Goal: Task Accomplishment & Management: Use online tool/utility

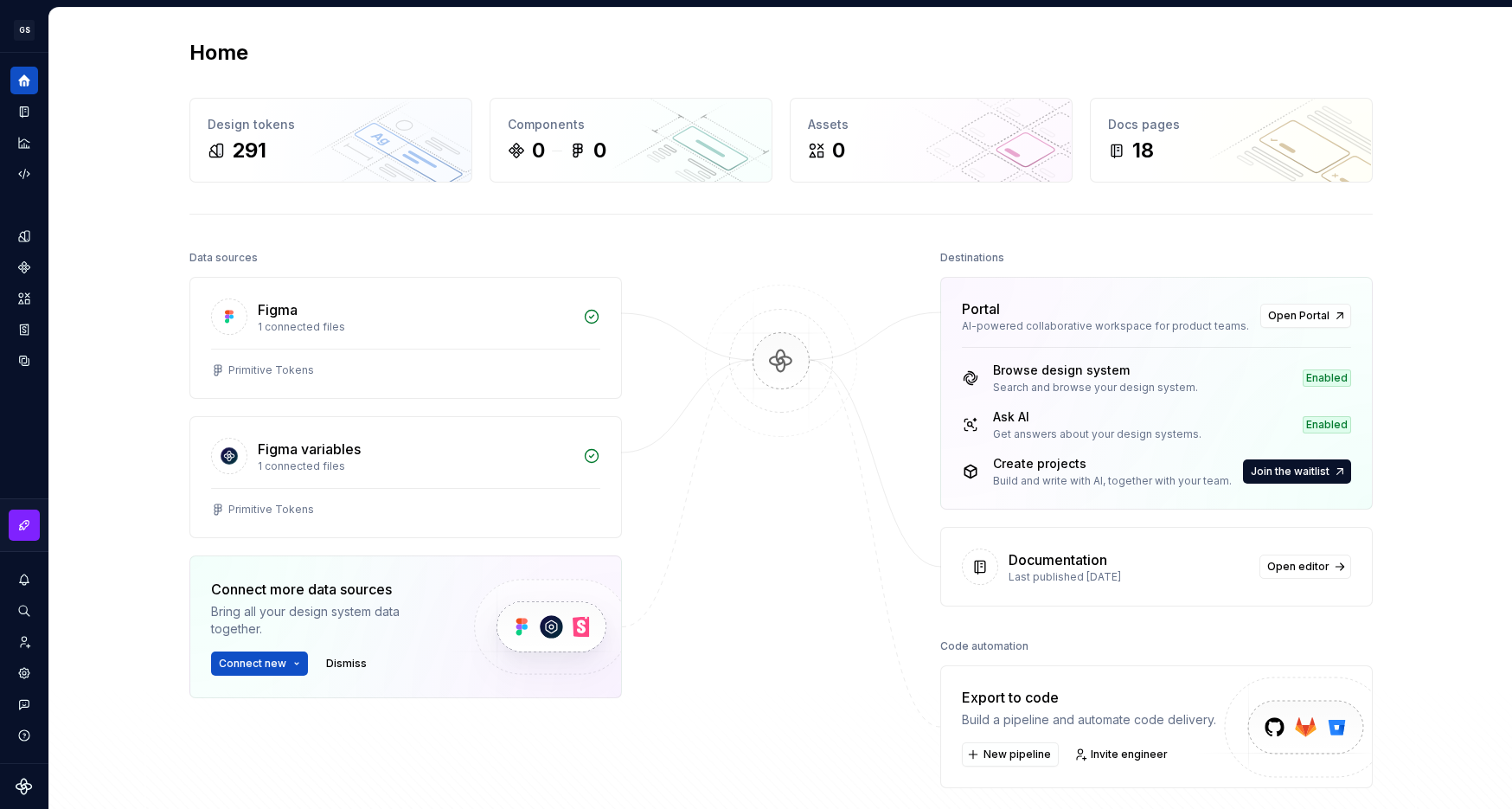
click at [1037, 30] on div "Home Design tokens 291 Components 0 0 Assets 0 Docs pages 18 Data sources Figma…" at bounding box center [781, 448] width 1246 height 881
click at [28, 230] on icon "Design tokens" at bounding box center [24, 236] width 11 height 11
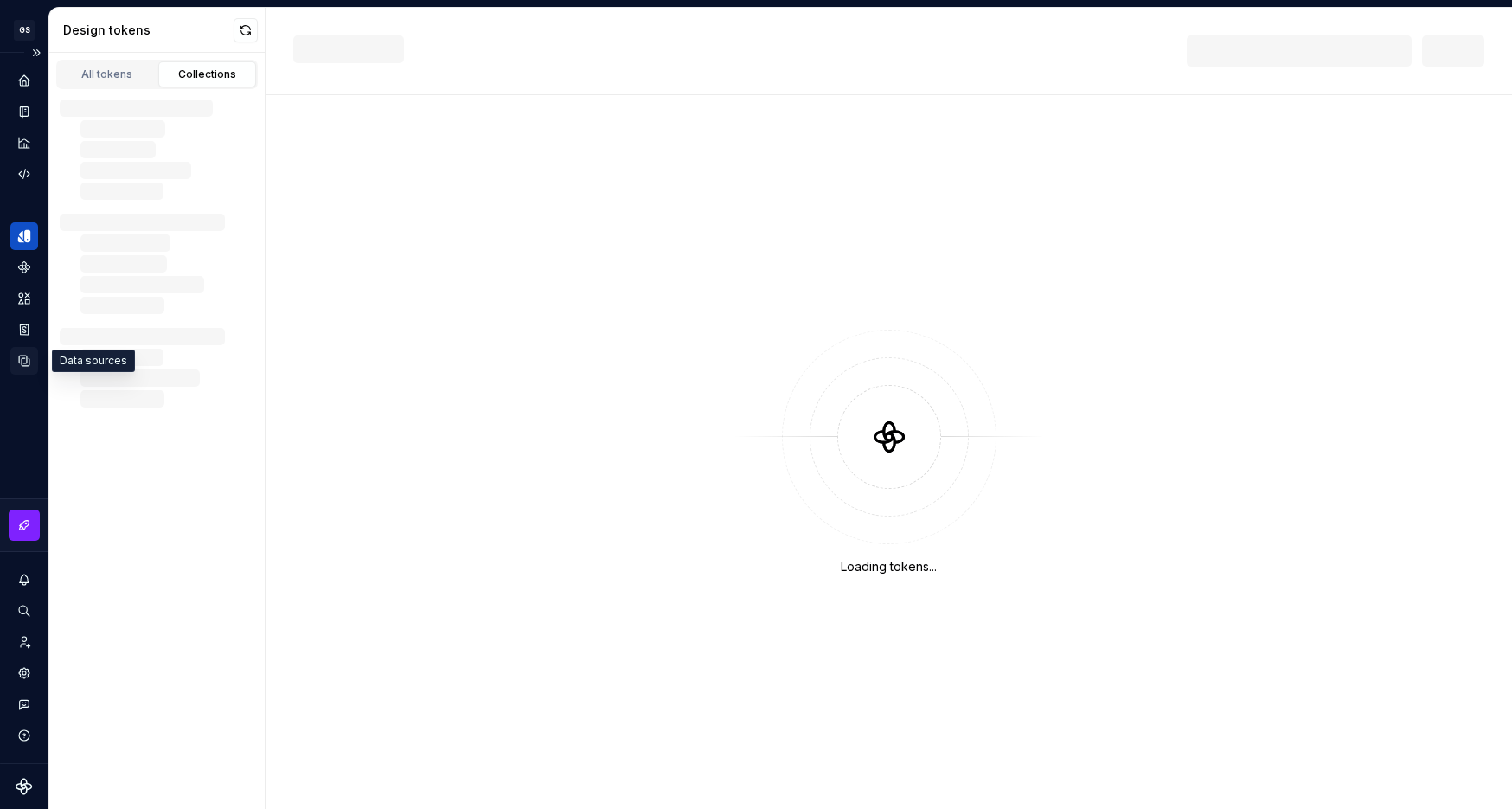
click at [28, 365] on icon "Data sources" at bounding box center [24, 361] width 15 height 15
click at [28, 579] on icon "Notifications" at bounding box center [24, 579] width 11 height 11
click at [31, 333] on html "GS Flex Design system data Design tokens All tokens Collections New Loading tok…" at bounding box center [756, 404] width 1512 height 809
click at [28, 246] on div "Design tokens" at bounding box center [24, 236] width 28 height 28
click at [115, 70] on div "All tokens" at bounding box center [107, 75] width 86 height 13
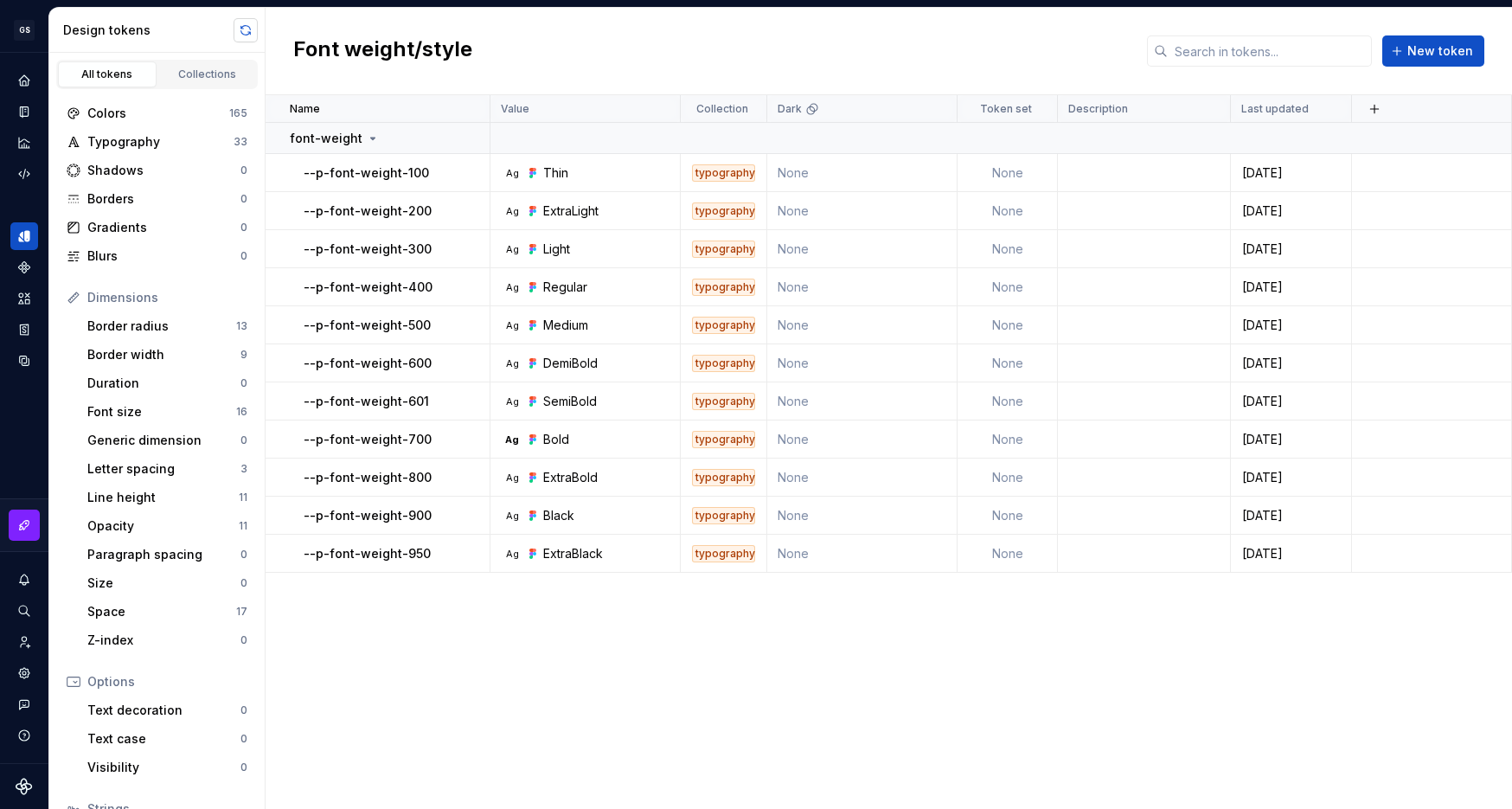
click at [248, 33] on button "button" at bounding box center [245, 30] width 24 height 24
click at [192, 82] on link "Collections" at bounding box center [207, 74] width 99 height 26
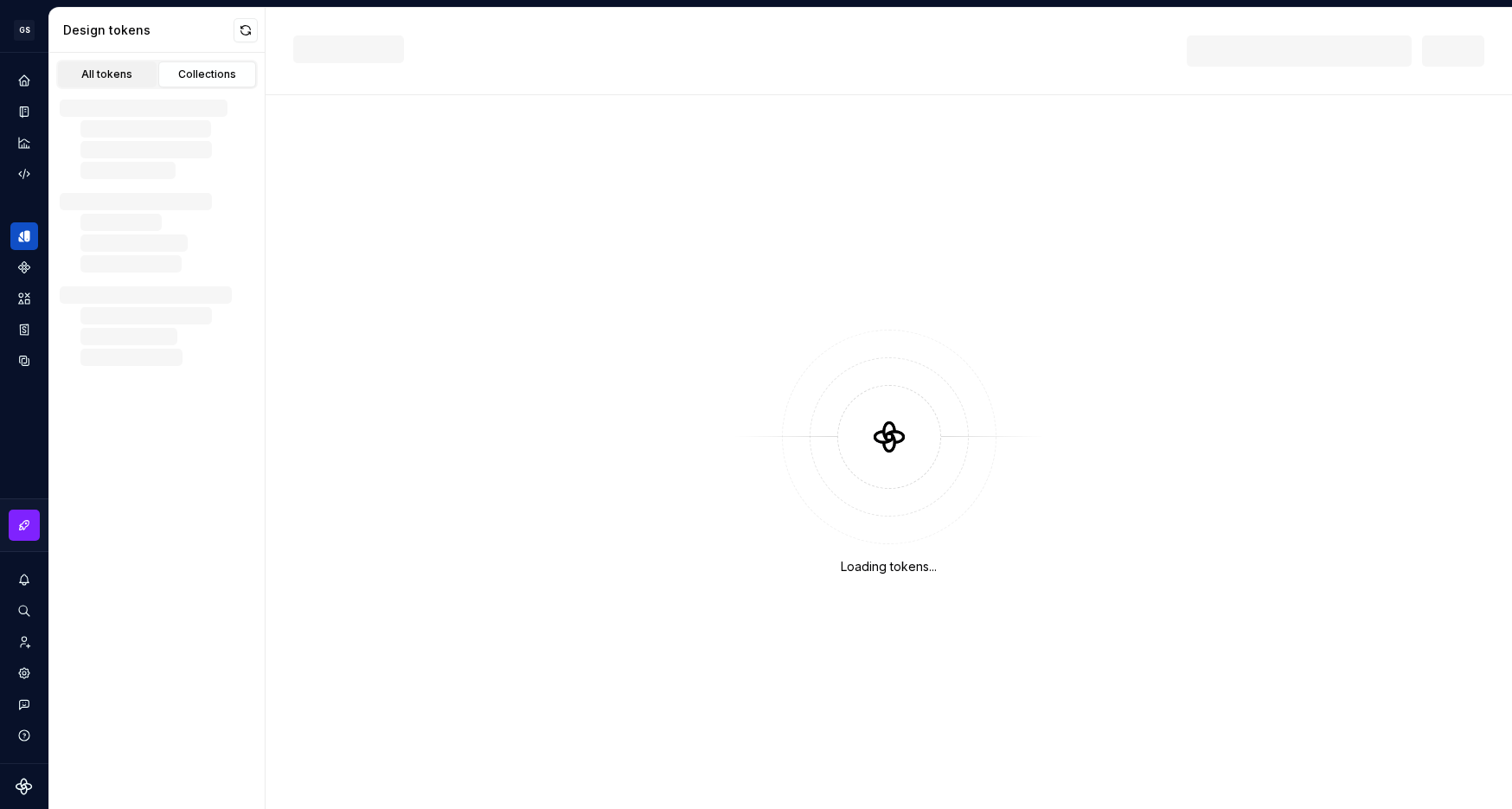
click at [125, 80] on div "All tokens" at bounding box center [107, 75] width 86 height 13
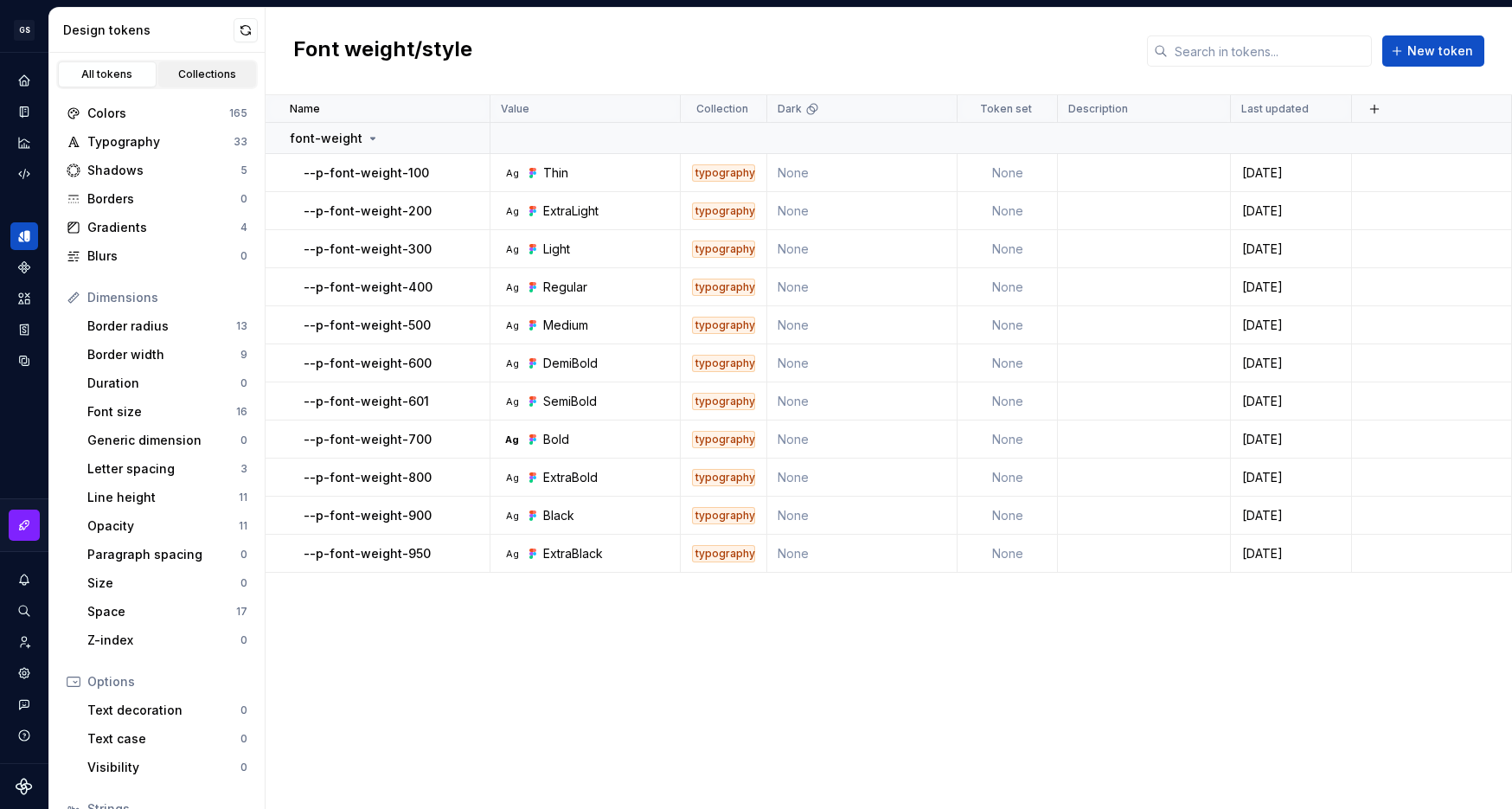
click at [187, 74] on div "Collections" at bounding box center [208, 75] width 86 height 13
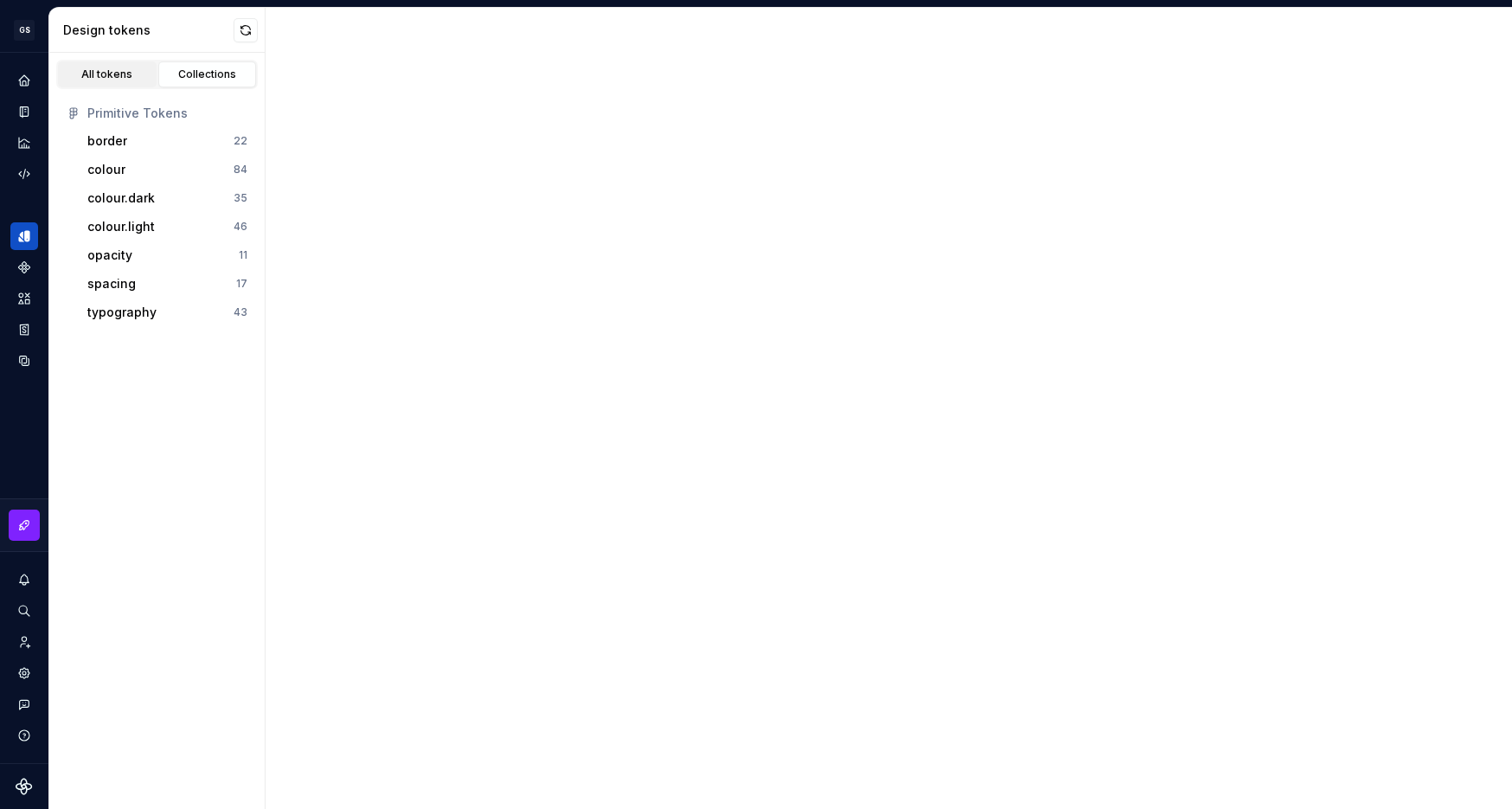
click at [109, 74] on div "All tokens" at bounding box center [107, 75] width 86 height 13
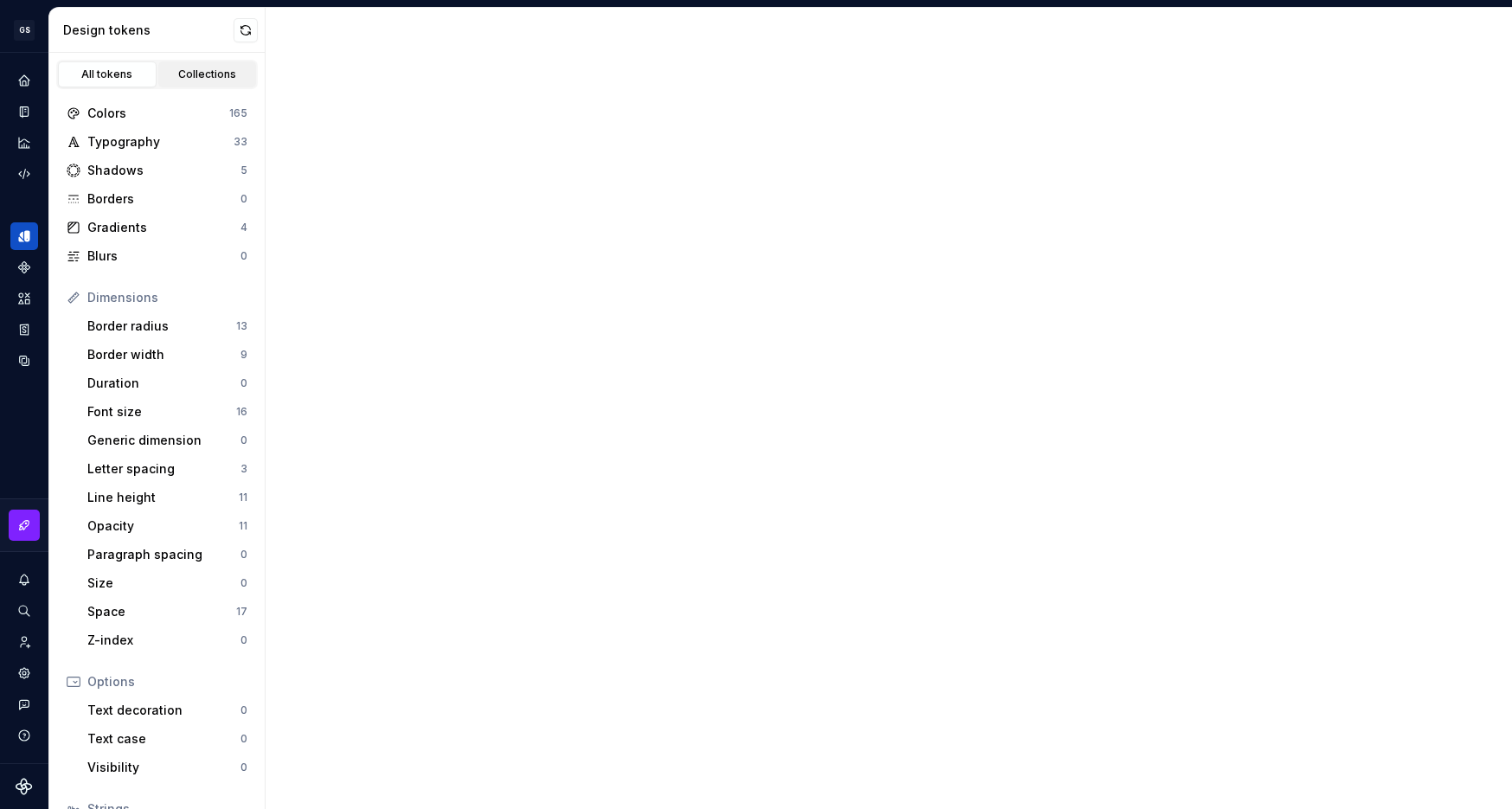
click at [211, 76] on div "Collections" at bounding box center [208, 75] width 86 height 13
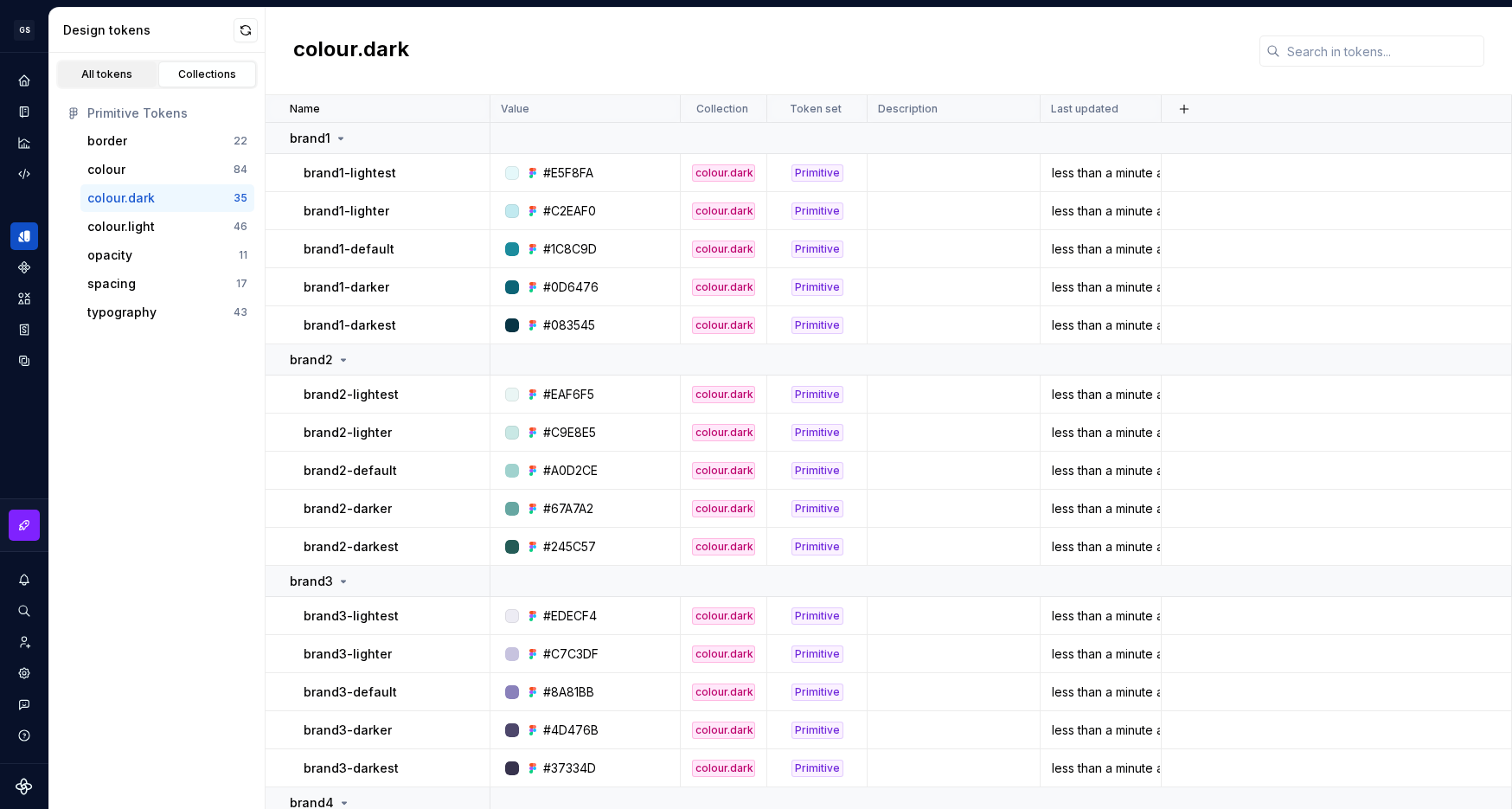
click at [114, 83] on link "All tokens" at bounding box center [107, 74] width 99 height 26
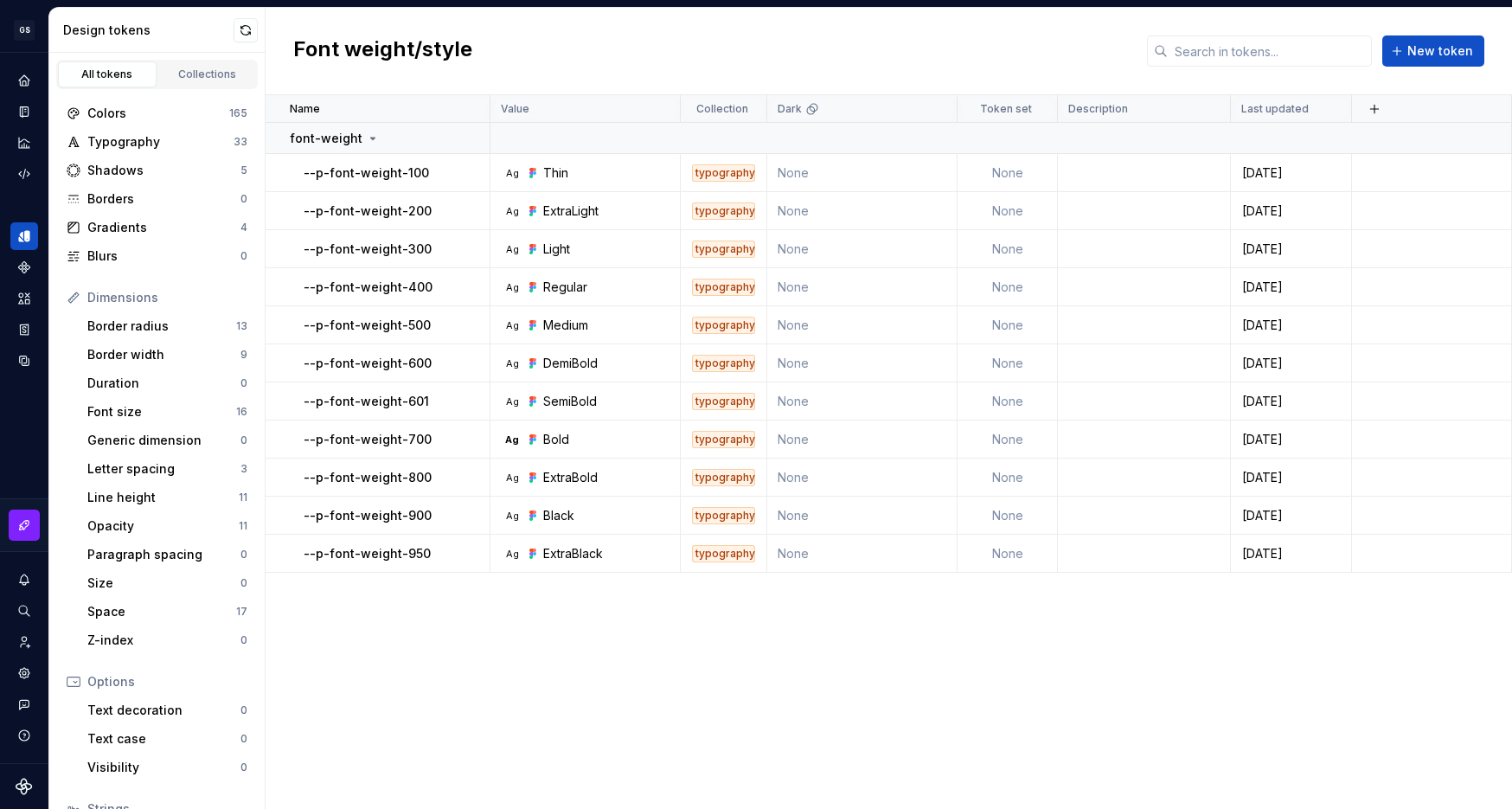
click at [87, 66] on link "All tokens" at bounding box center [107, 74] width 99 height 26
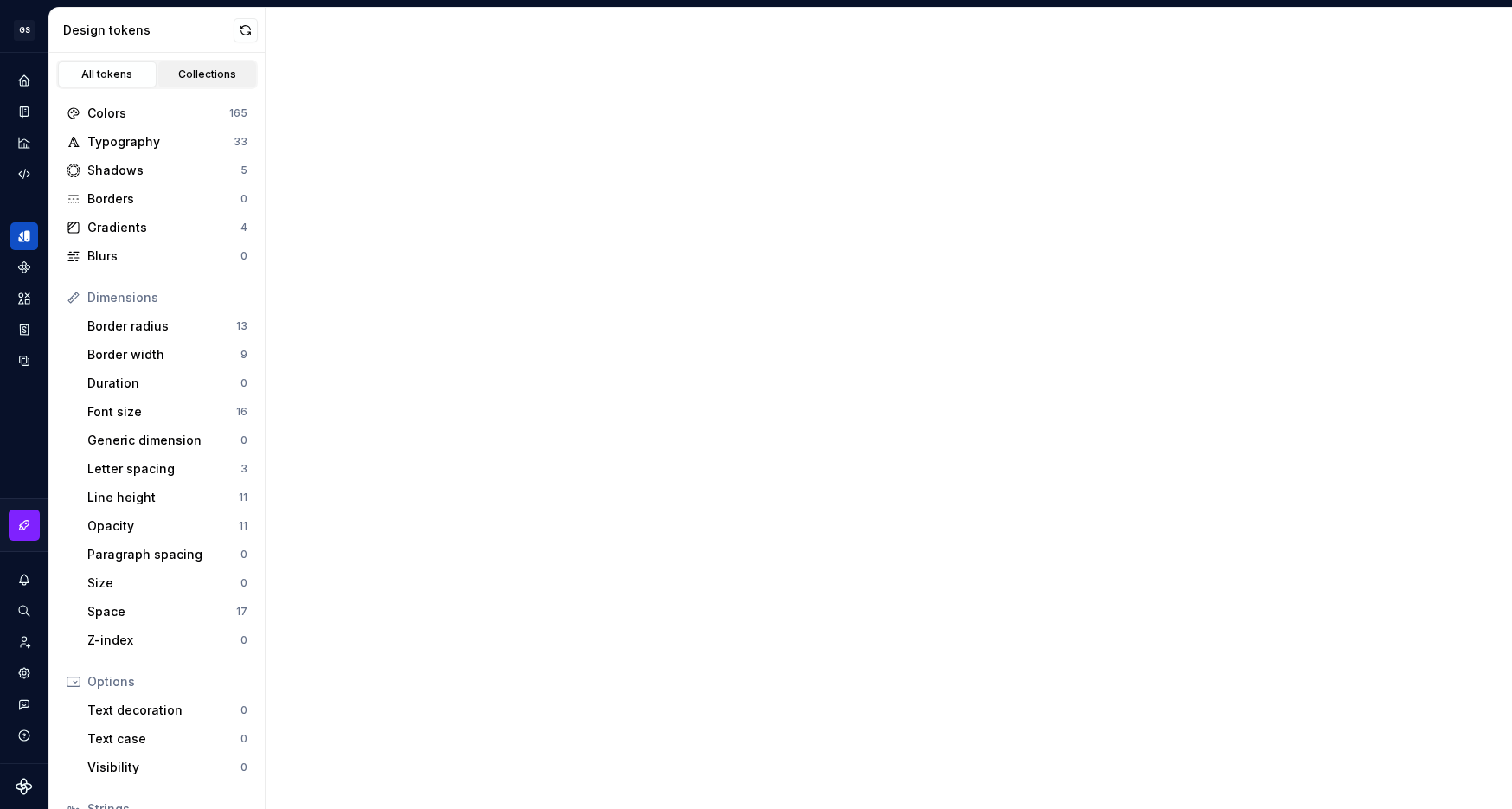
click at [180, 80] on div "Collections" at bounding box center [208, 75] width 86 height 13
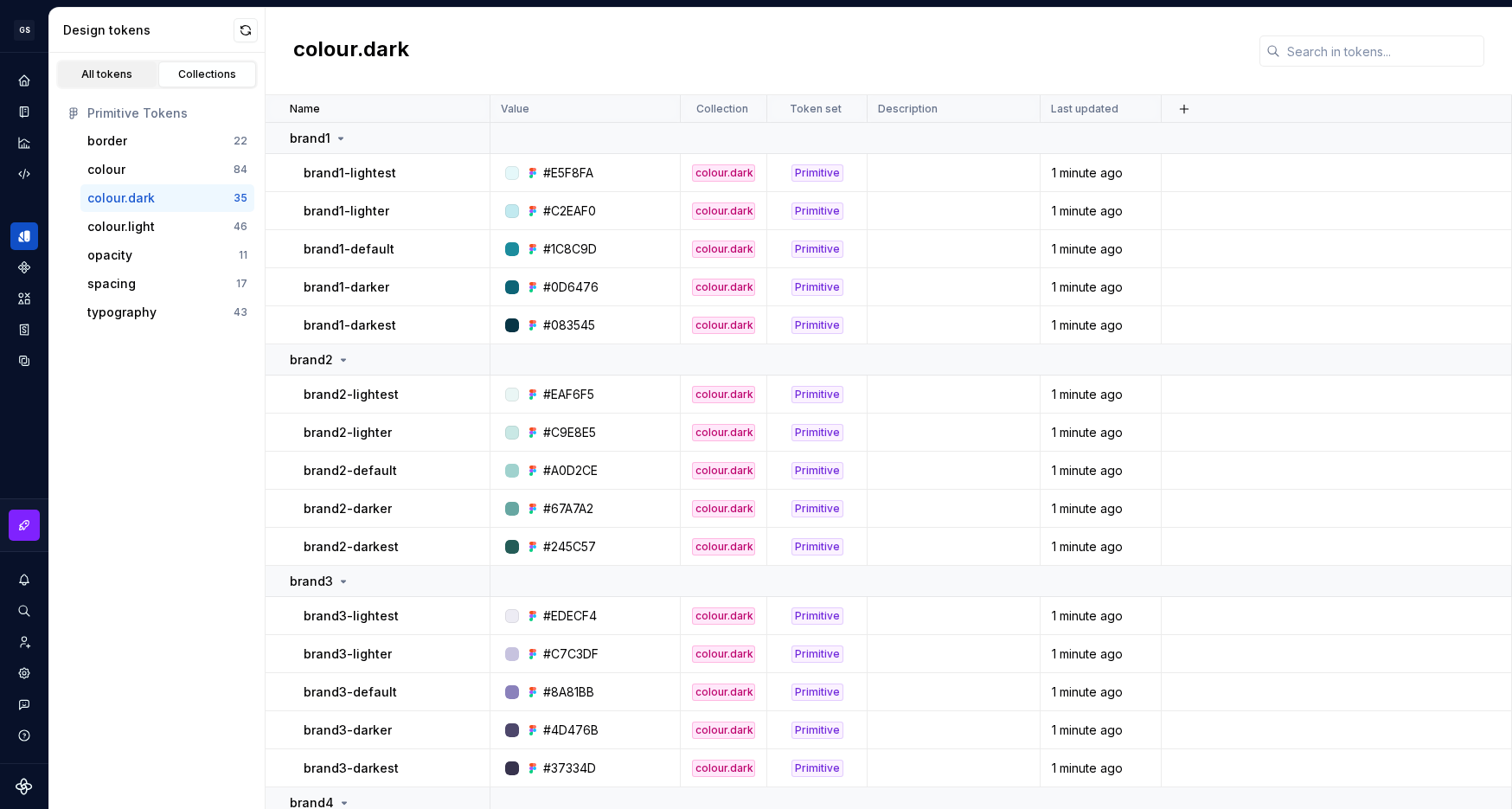
click at [116, 79] on div "All tokens" at bounding box center [107, 75] width 86 height 13
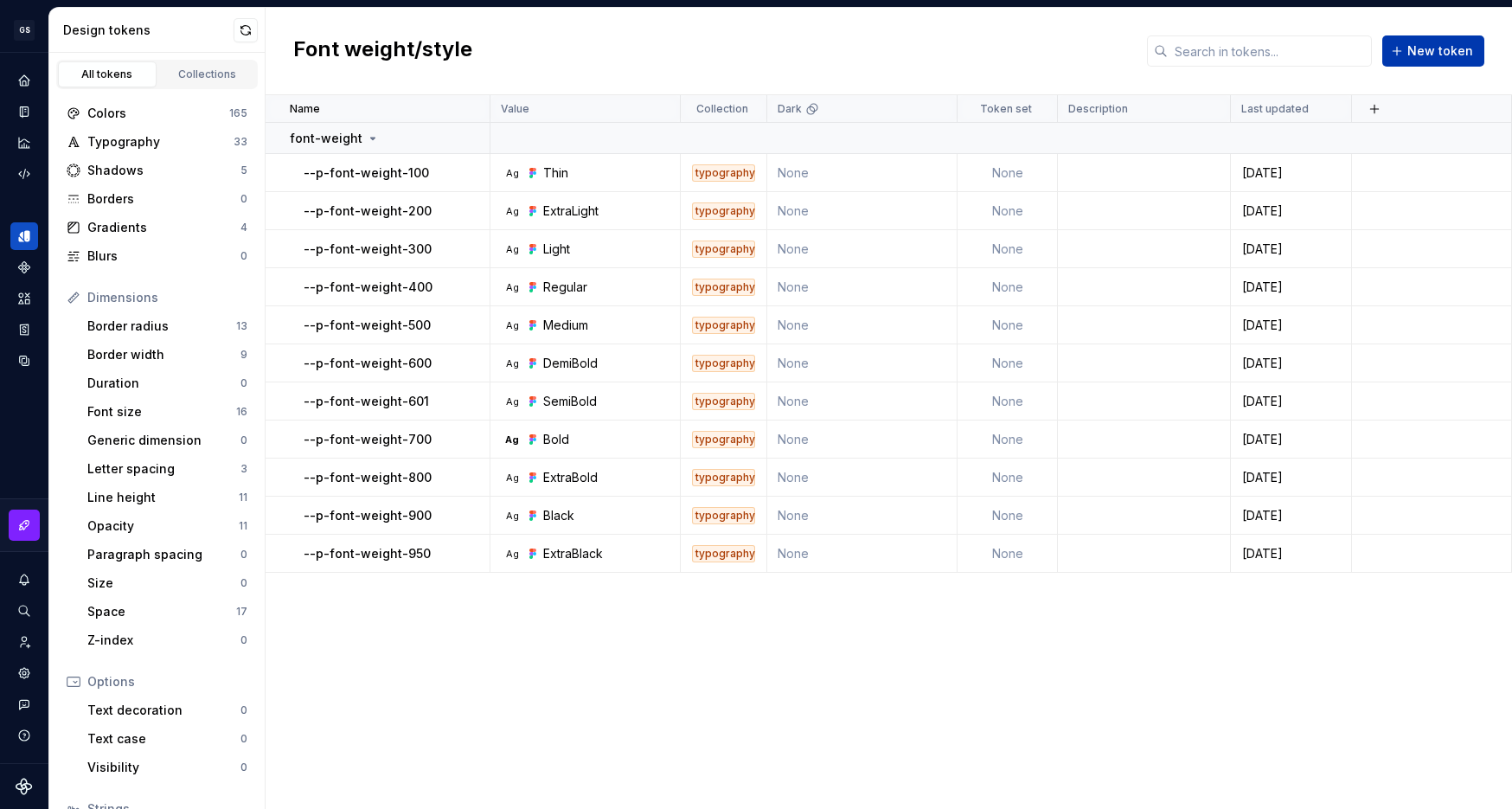
click at [1417, 55] on span "New token" at bounding box center [1440, 51] width 66 height 17
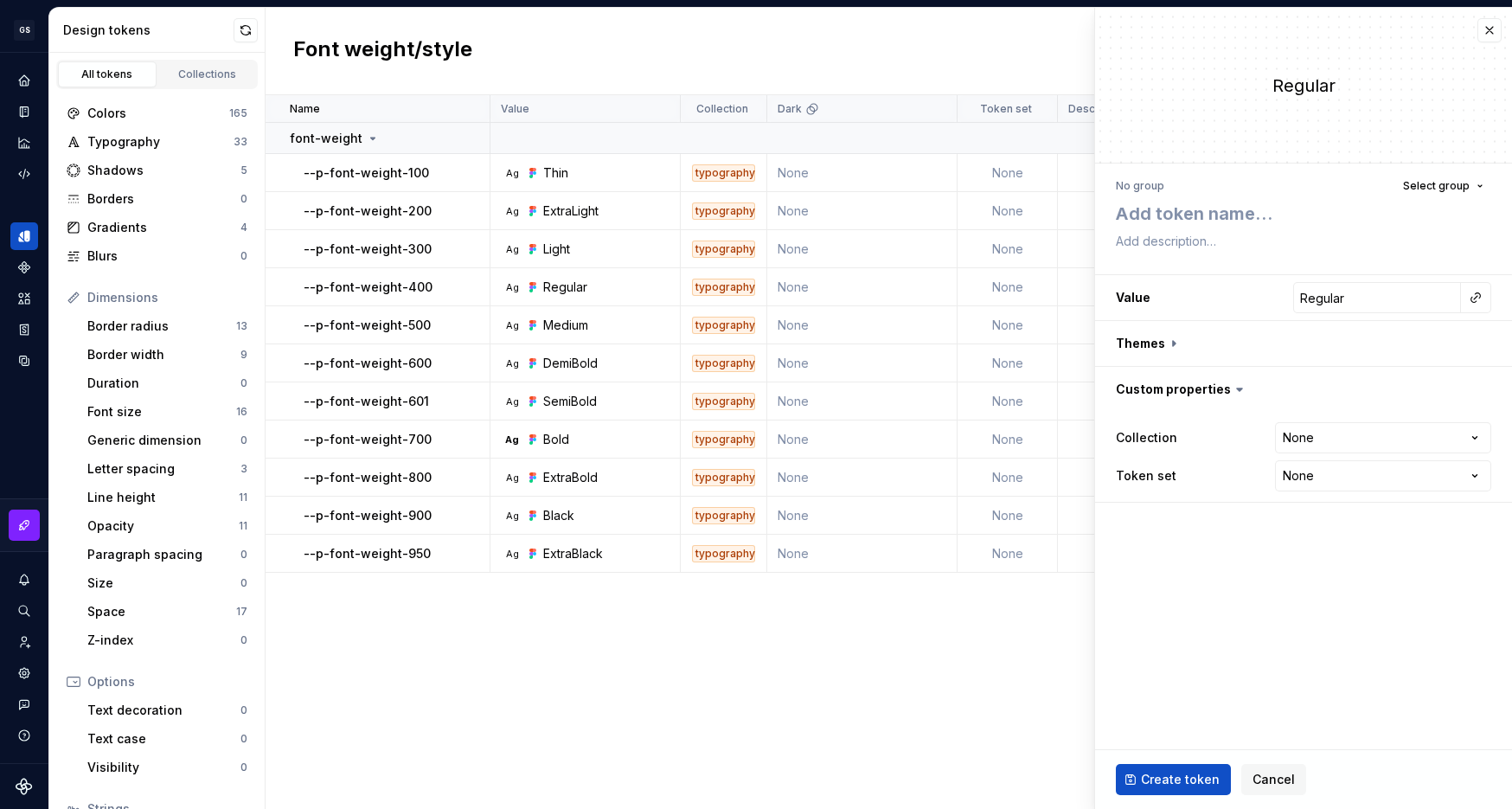
type textarea "*"
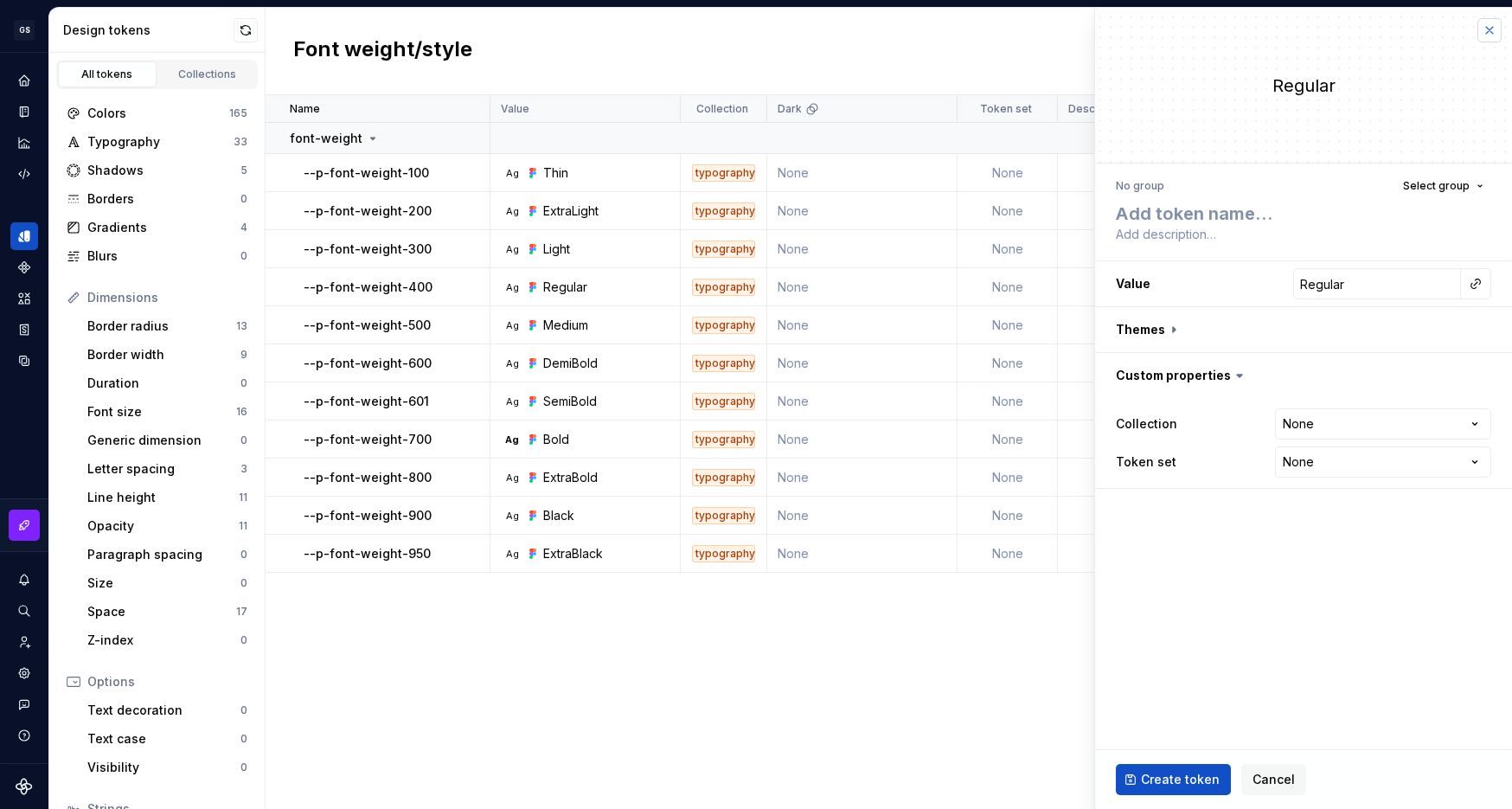
click at [1491, 34] on button "button" at bounding box center [1489, 30] width 24 height 24
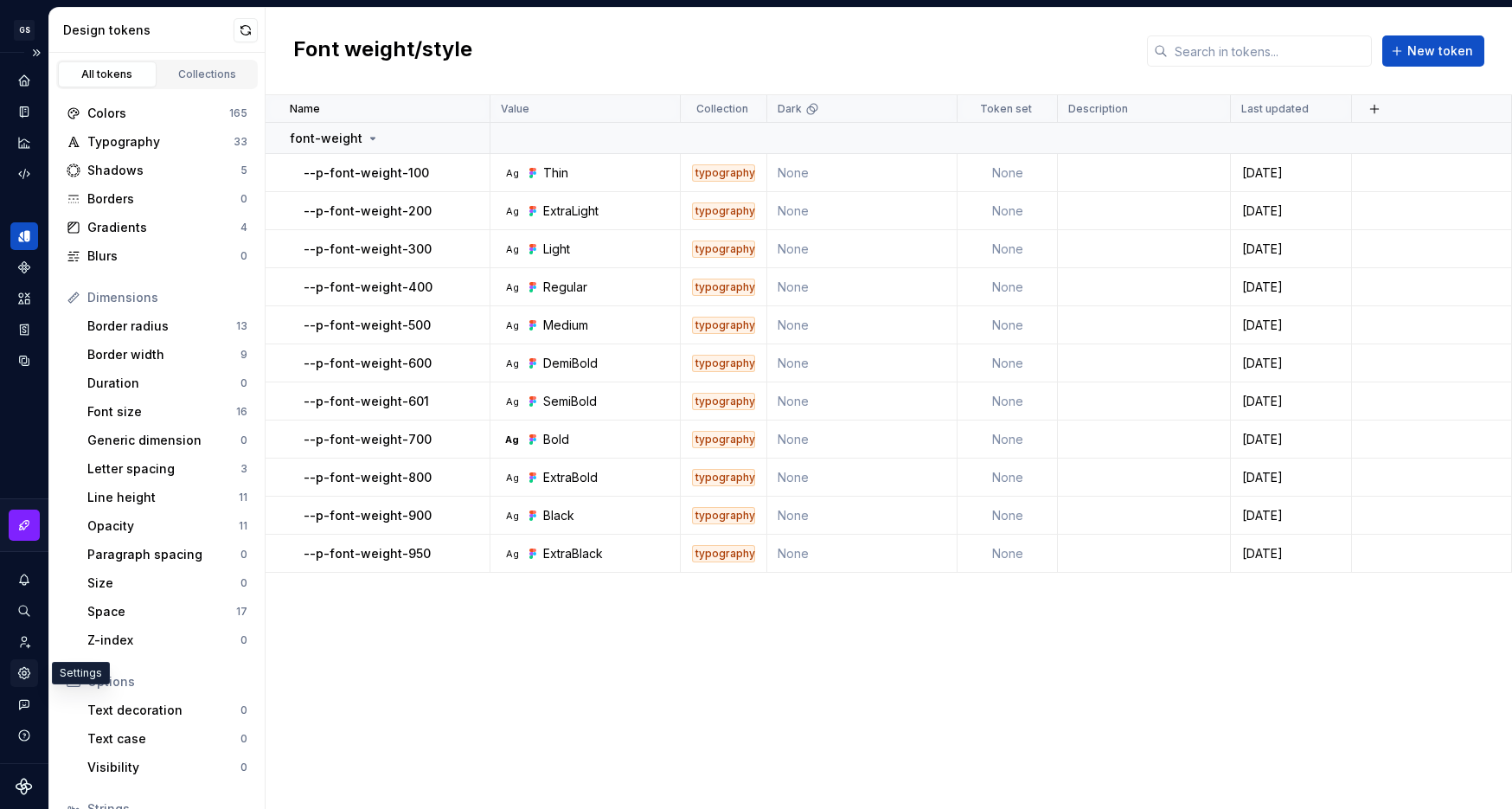
click at [23, 667] on icon "Settings" at bounding box center [24, 673] width 15 height 15
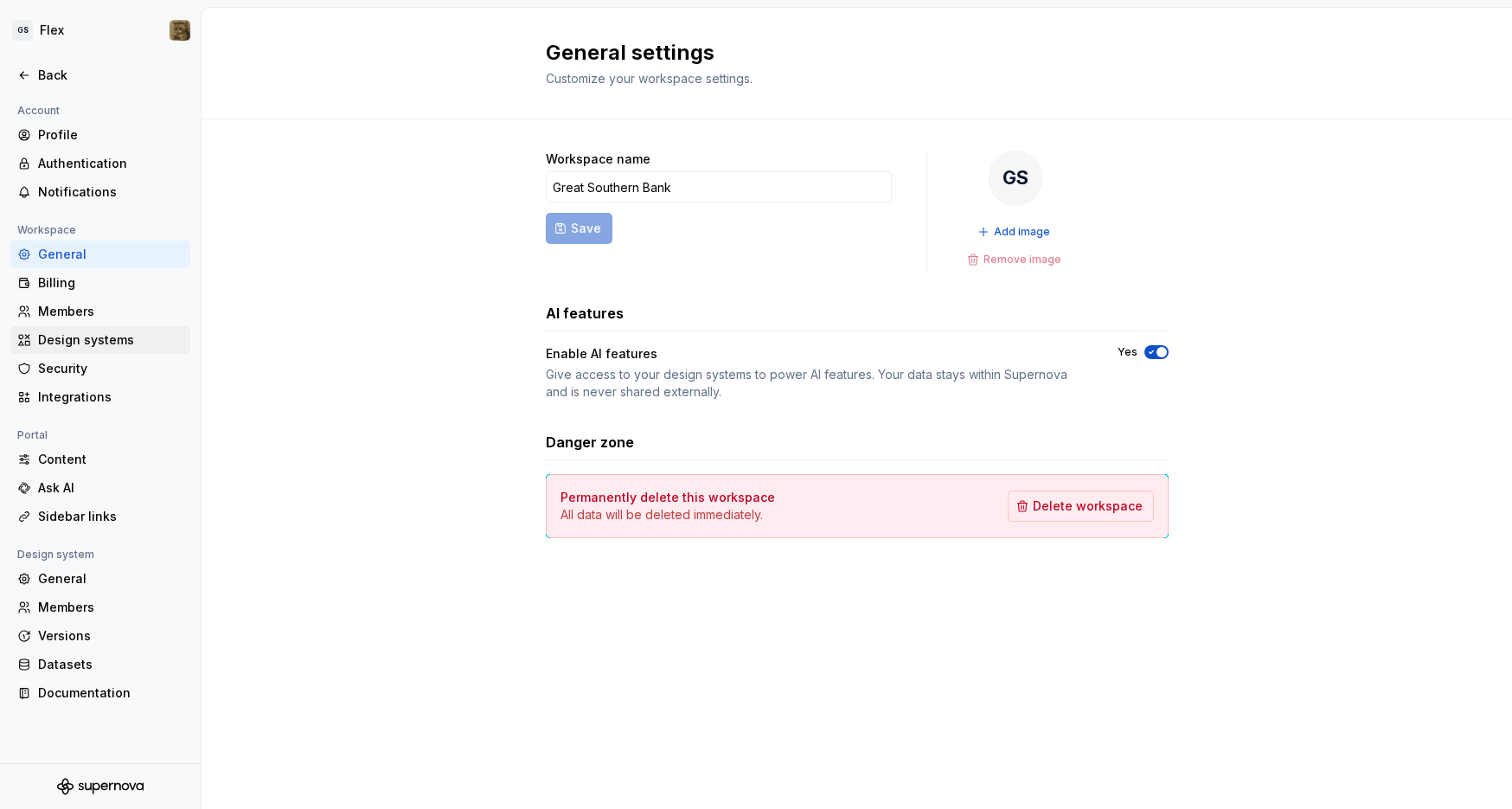
click at [130, 344] on div "Design systems" at bounding box center [111, 340] width 145 height 17
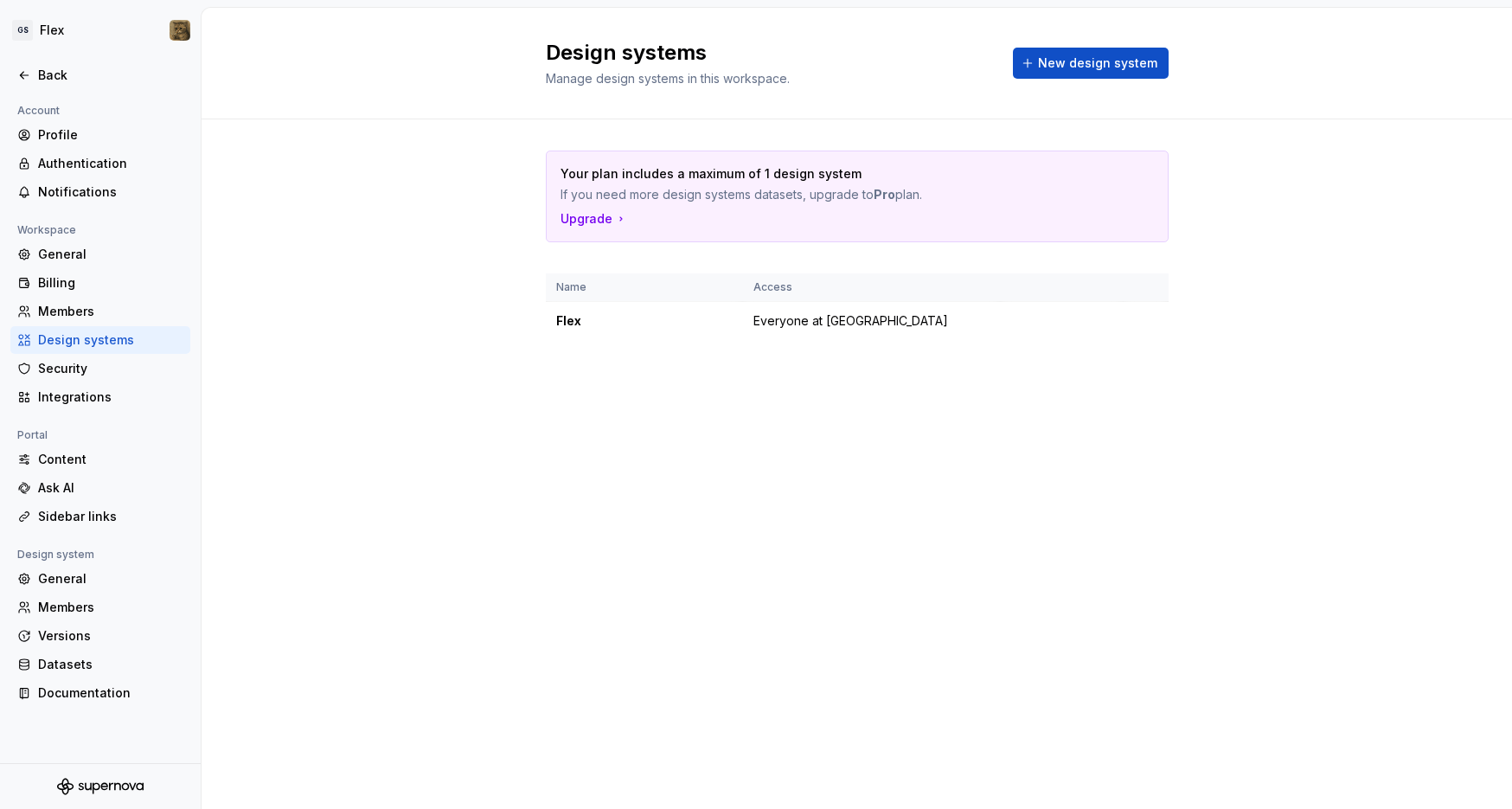
click at [1143, 320] on html "GS Flex Back Account Profile Authentication Notifications Workspace General Bil…" at bounding box center [756, 404] width 1512 height 809
click at [1176, 377] on div "Design system settings" at bounding box center [1248, 382] width 165 height 17
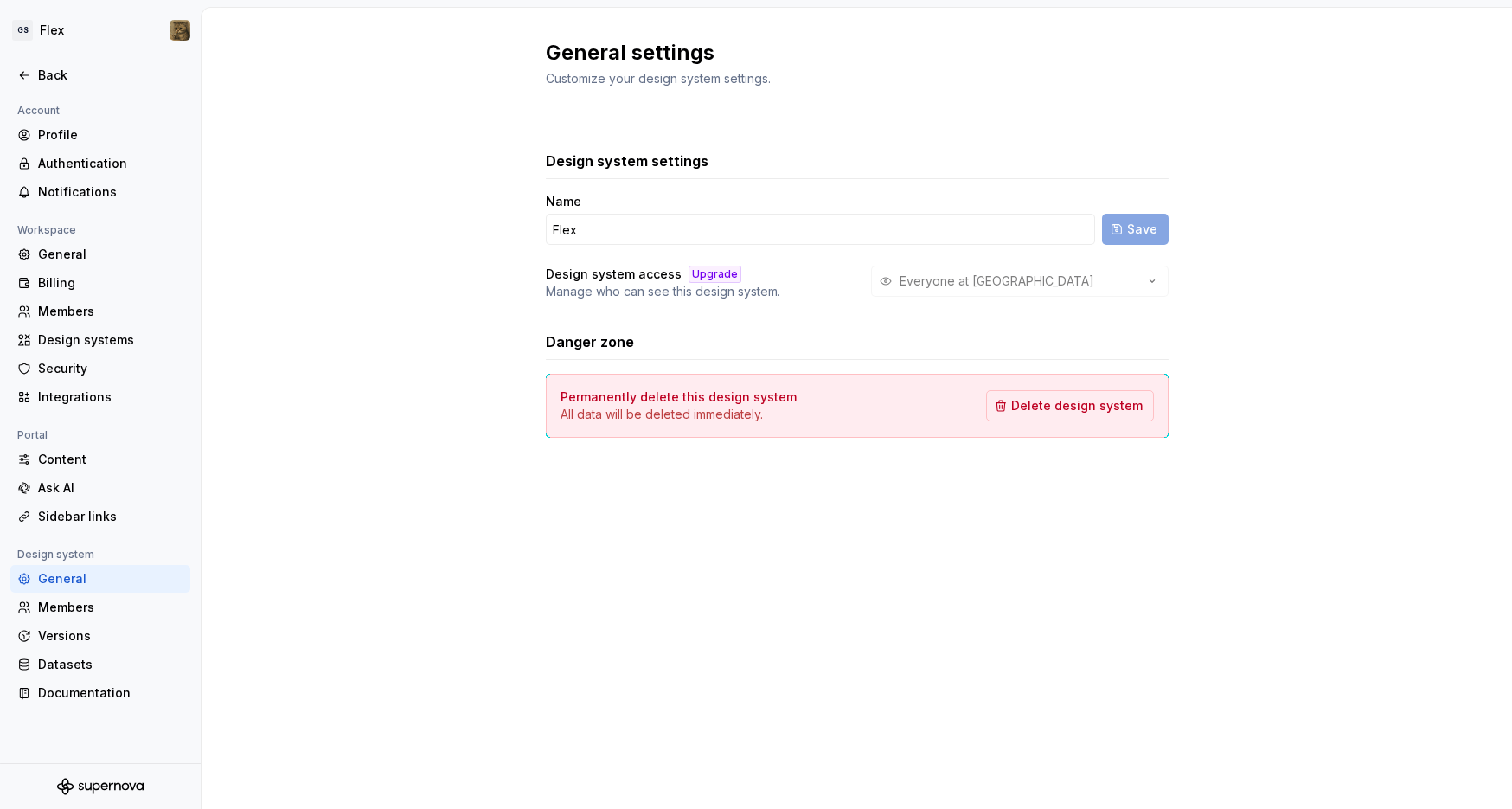
click at [1211, 353] on div "Design system settings Name Flex Save Design system access Upgrade Manage who c…" at bounding box center [856, 311] width 1310 height 384
click at [1150, 286] on div "Everyone at Great Southern Bank" at bounding box center [1019, 281] width 298 height 32
click at [1156, 278] on div "Everyone at Great Southern Bank" at bounding box center [1019, 281] width 298 height 32
click at [1151, 279] on div "Everyone at Great Southern Bank" at bounding box center [1019, 281] width 298 height 32
click at [423, 228] on div "Design system settings Name Flex Save Design system access Upgrade Manage who c…" at bounding box center [856, 311] width 1310 height 384
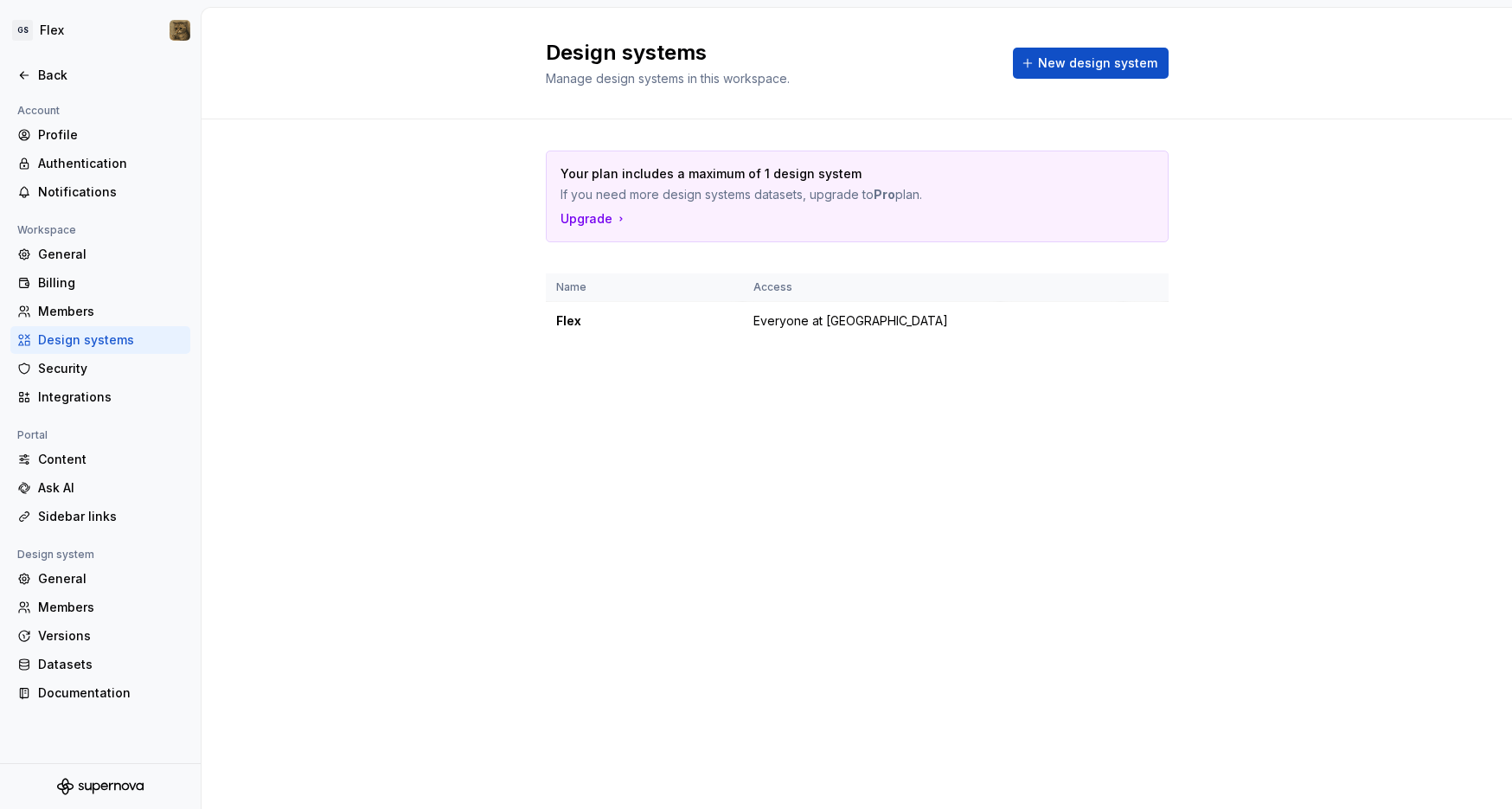
click at [64, 345] on div "Design systems" at bounding box center [111, 340] width 145 height 17
click at [25, 65] on div "Back" at bounding box center [100, 75] width 180 height 28
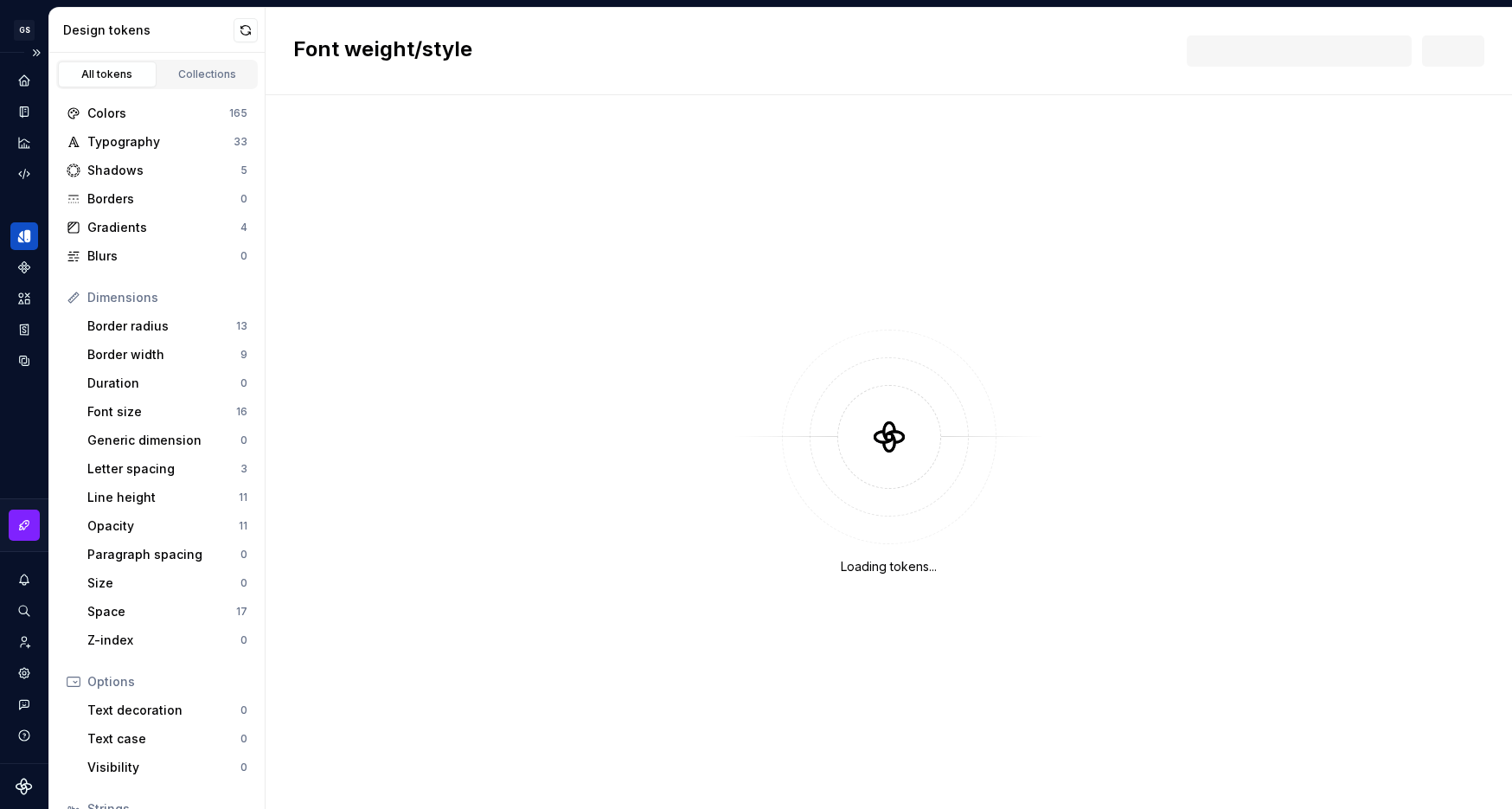
click at [28, 235] on icon "Design tokens" at bounding box center [27, 236] width 6 height 12
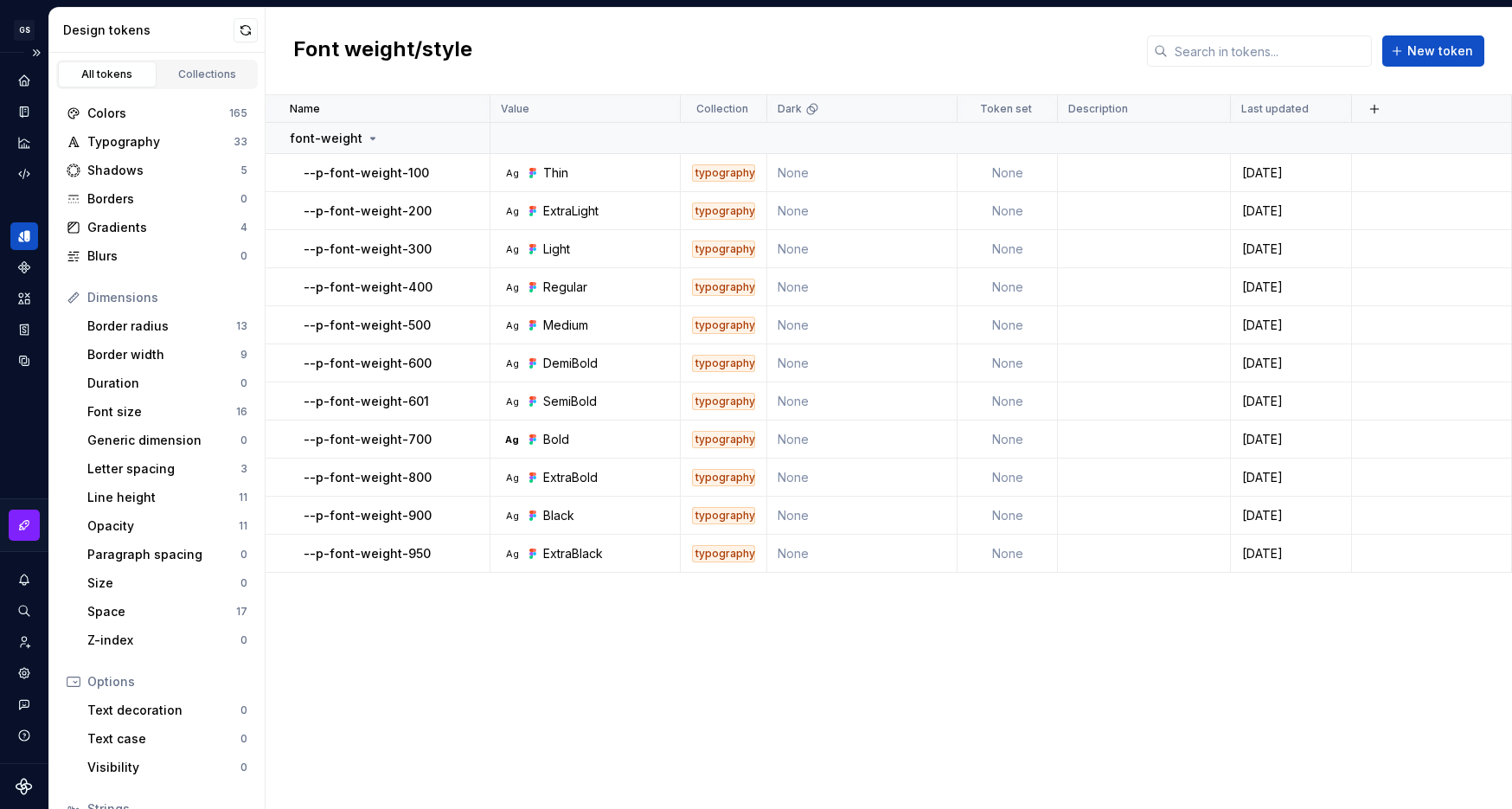
click at [8, 242] on div "Design system data" at bounding box center [24, 408] width 49 height 710
click at [18, 223] on div "Design tokens" at bounding box center [24, 236] width 28 height 28
click at [108, 83] on link "All tokens" at bounding box center [107, 74] width 99 height 26
click at [195, 79] on div "Collections" at bounding box center [208, 75] width 86 height 13
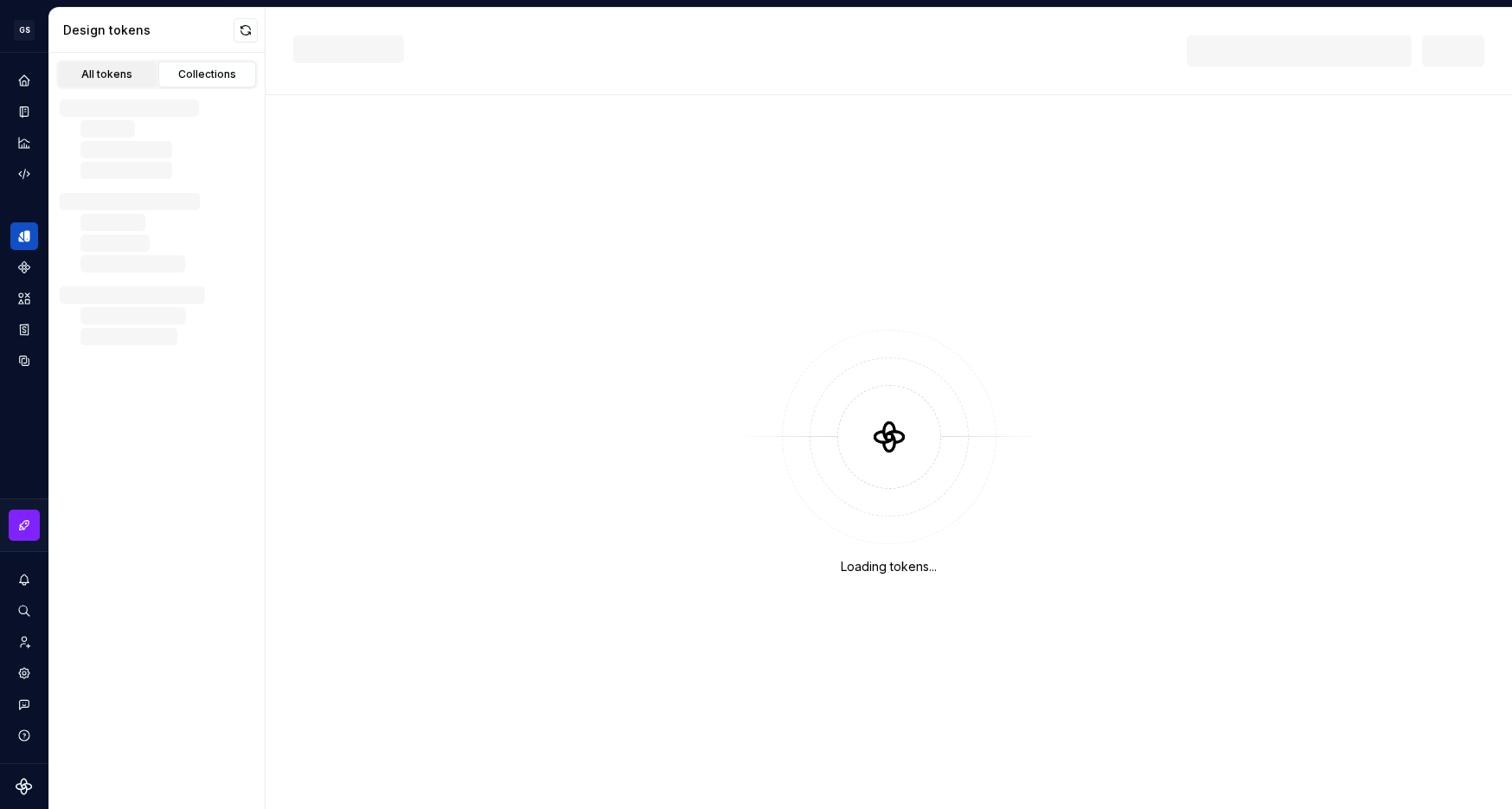
click at [118, 77] on div "All tokens" at bounding box center [107, 75] width 86 height 13
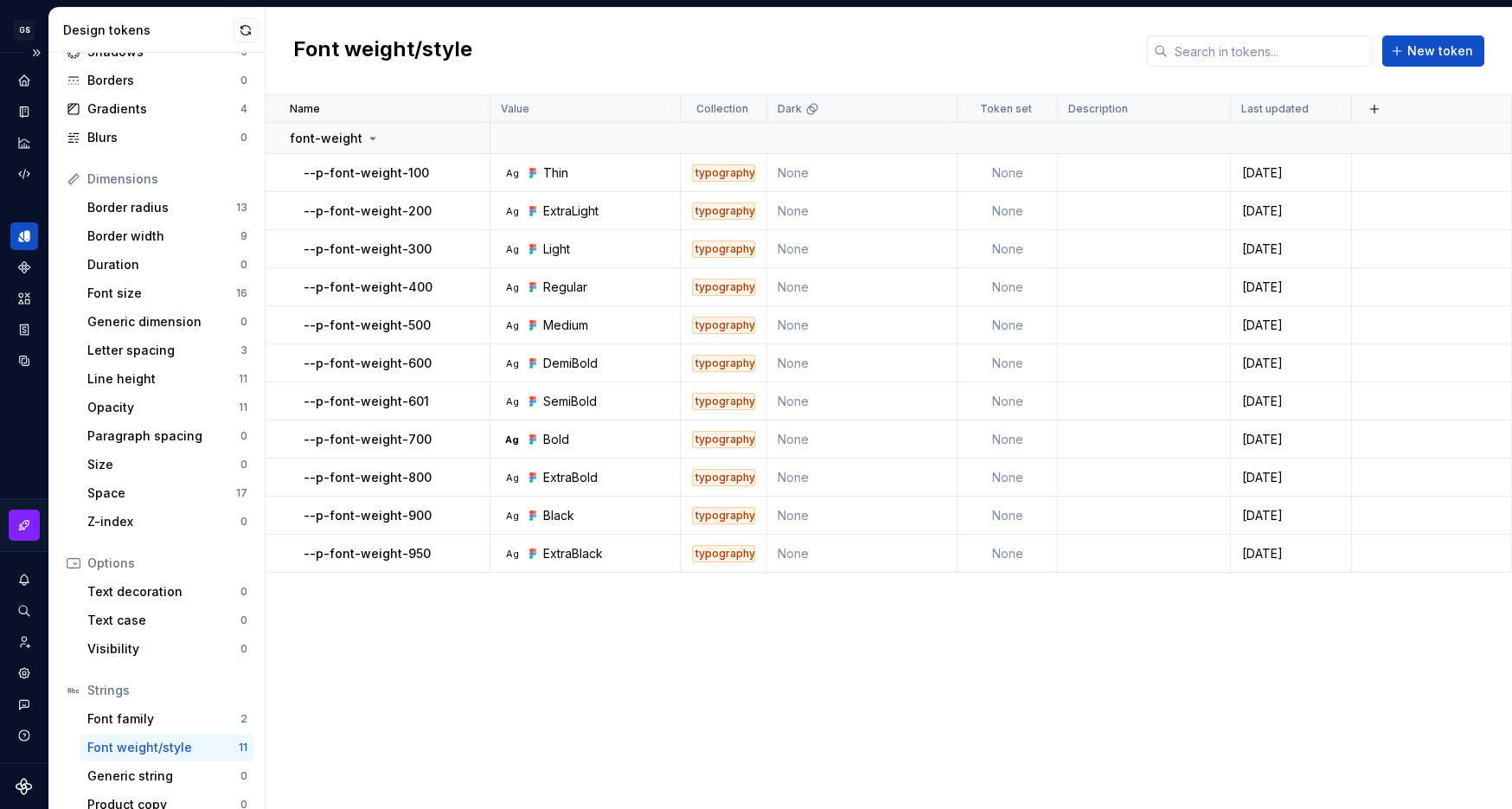
scroll to position [139, 0]
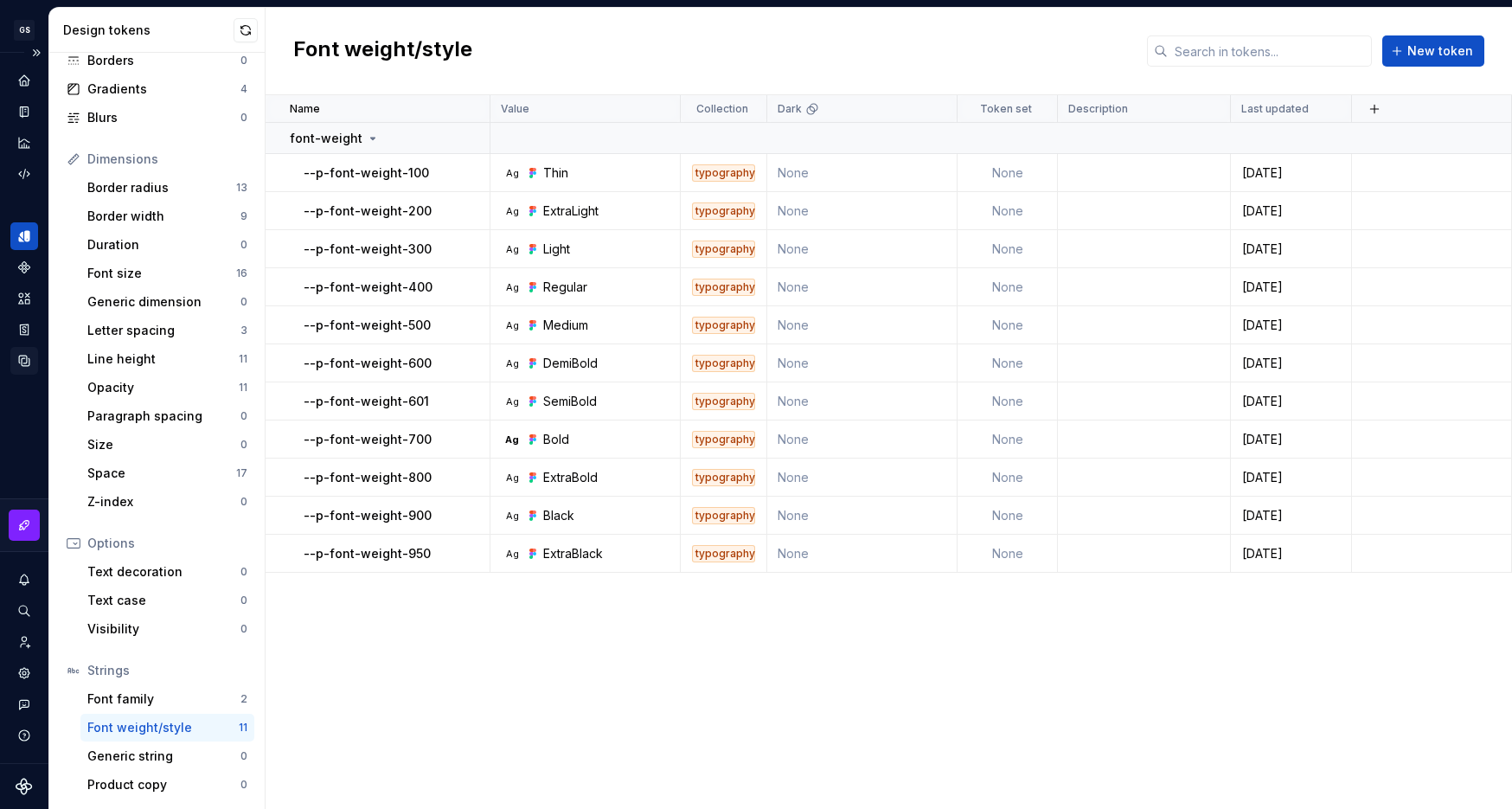
click at [26, 361] on icon "Data sources" at bounding box center [24, 360] width 11 height 11
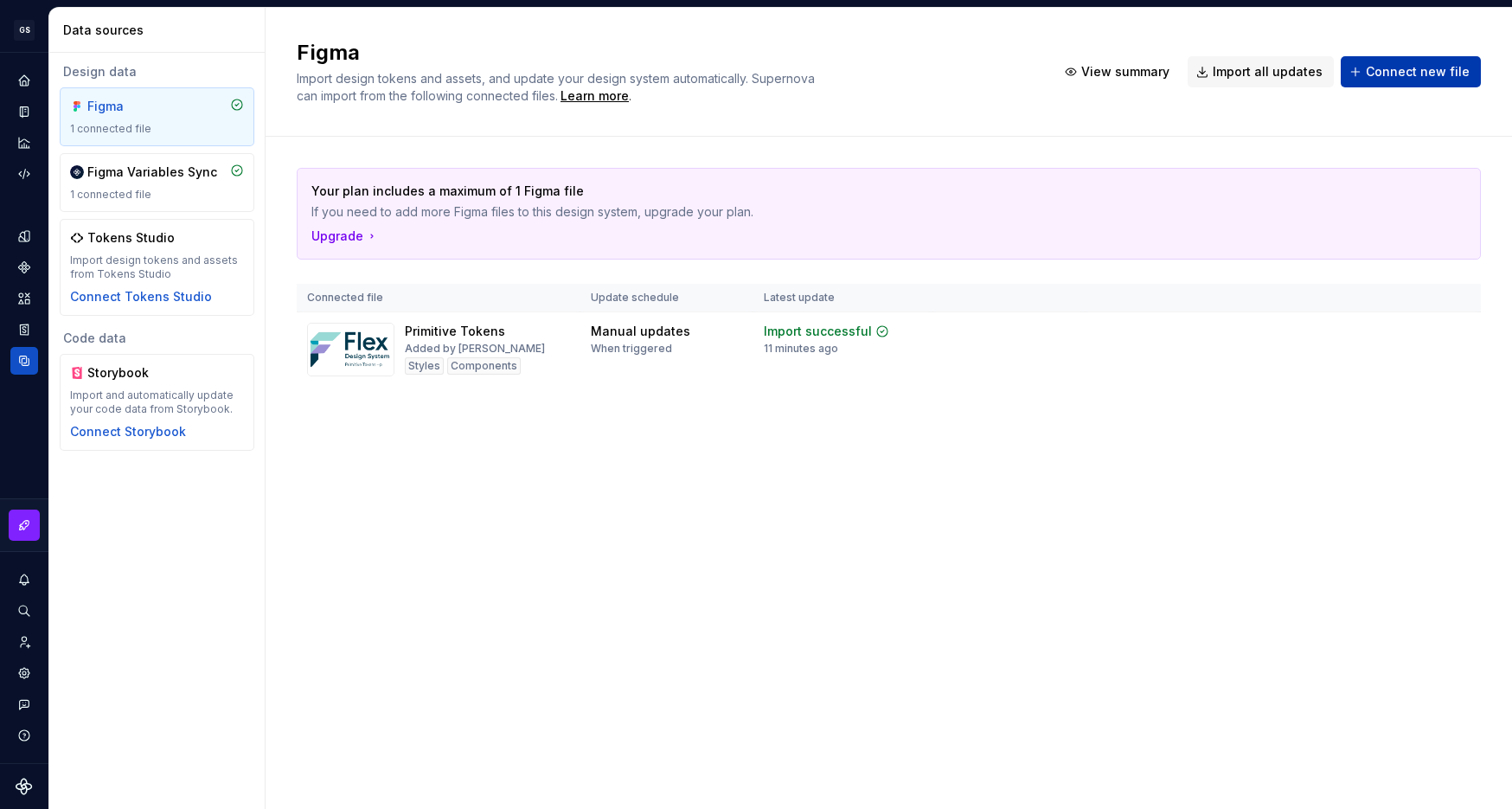
click at [1370, 68] on button "Connect new file" at bounding box center [1411, 72] width 140 height 32
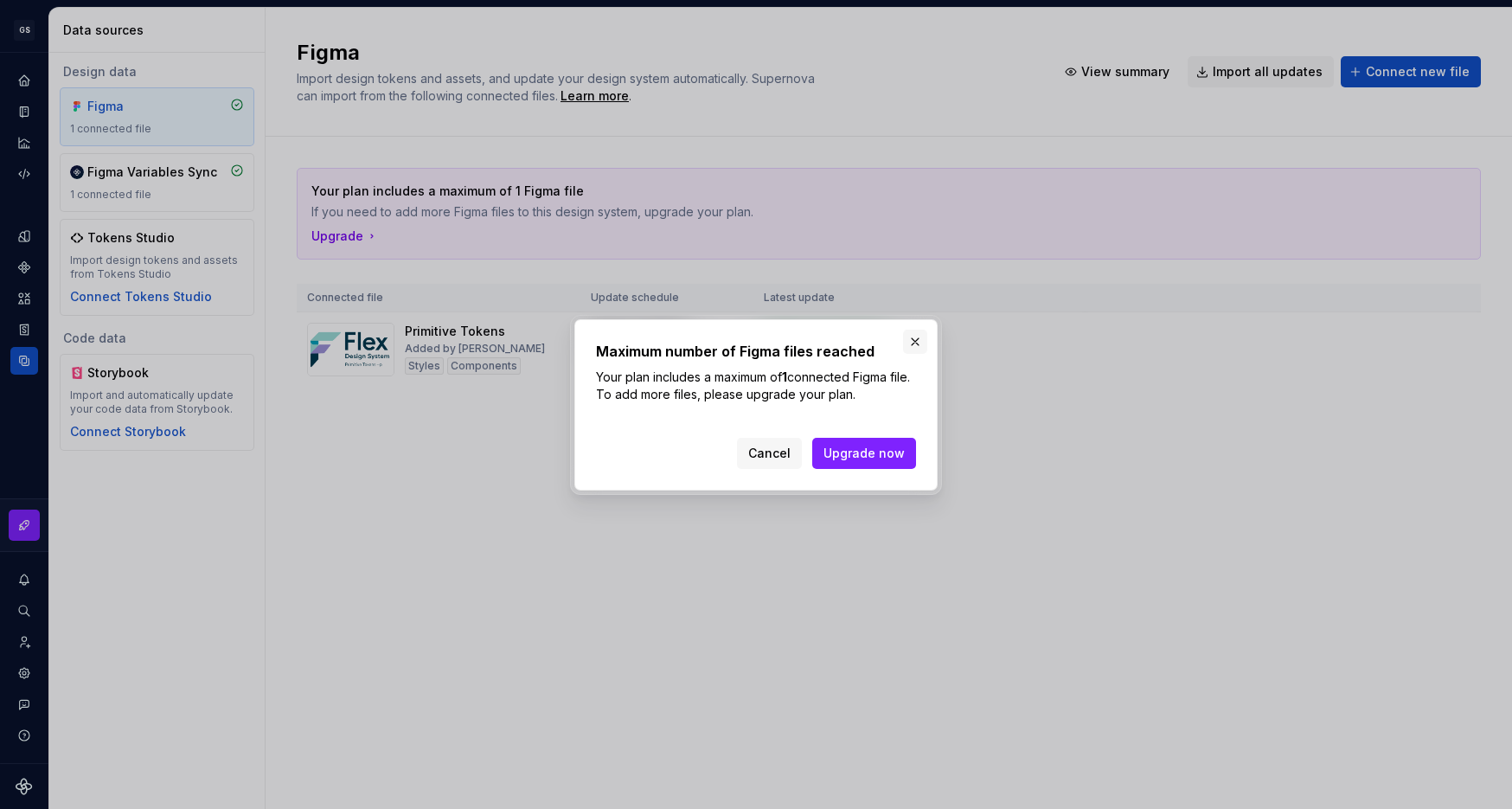
click at [921, 336] on button "button" at bounding box center [915, 341] width 24 height 24
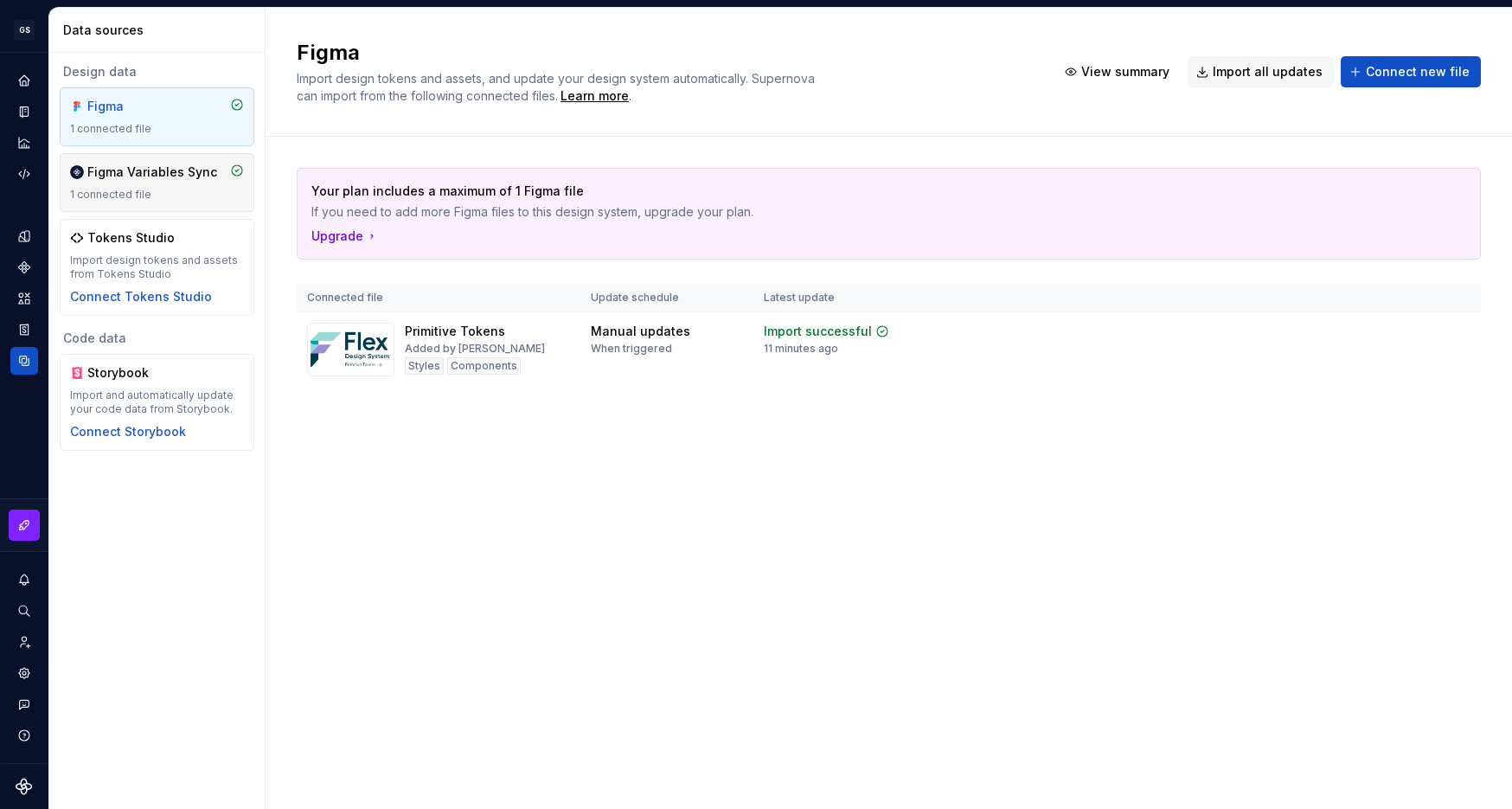
click at [182, 188] on div "1 connected file" at bounding box center [157, 194] width 174 height 13
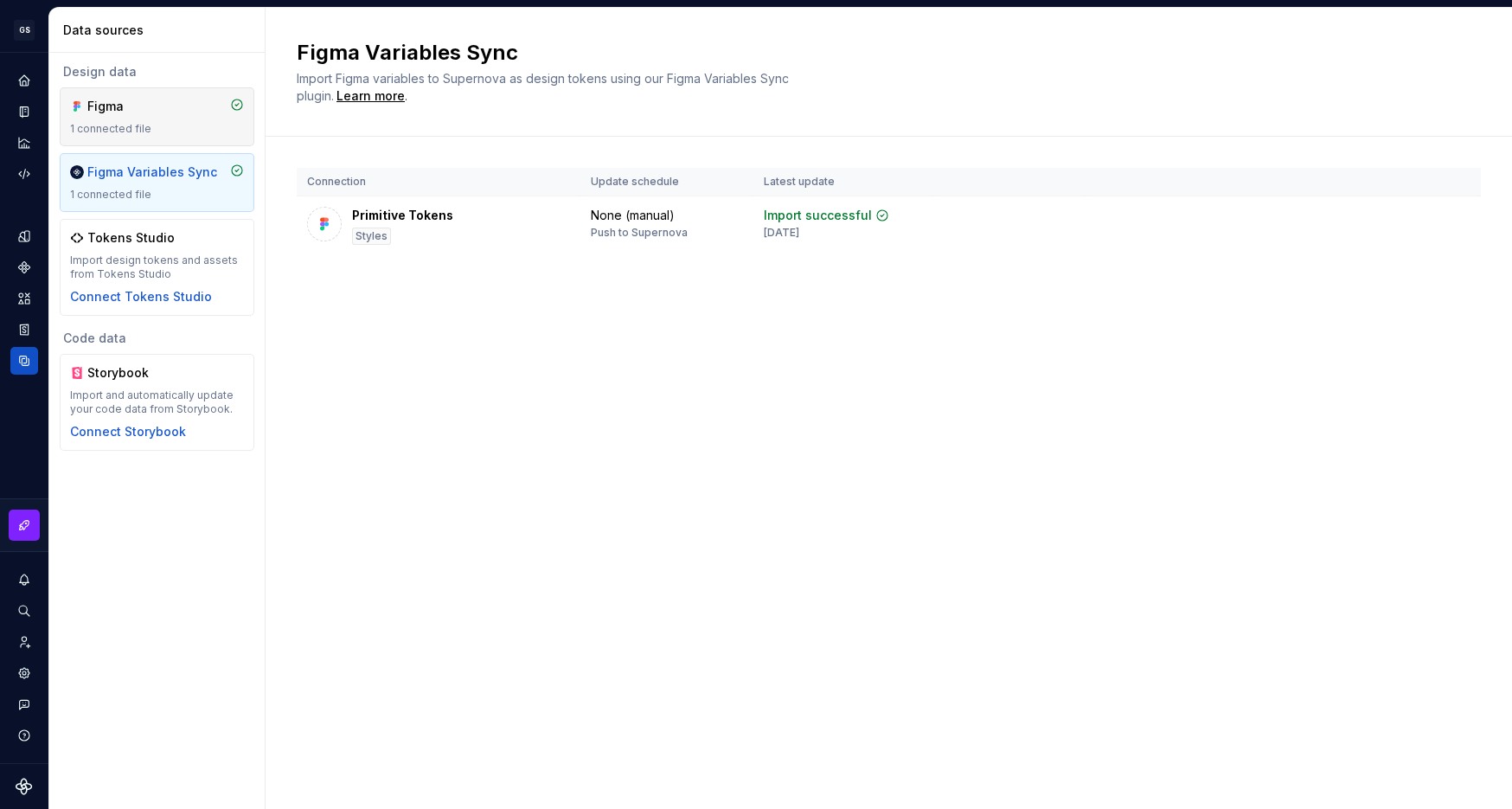
click at [168, 103] on div "Figma" at bounding box center [128, 106] width 83 height 17
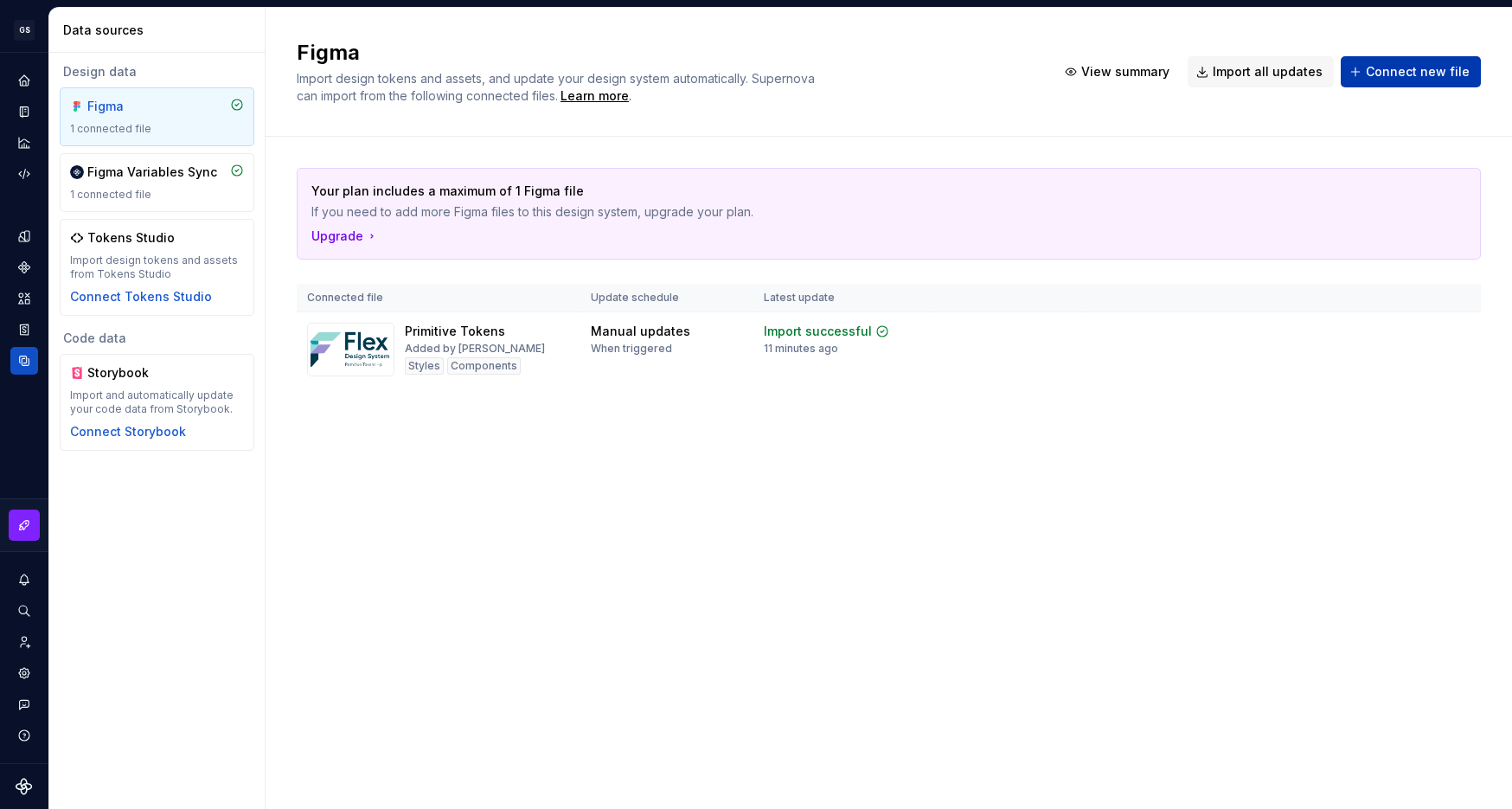
click at [1401, 79] on span "Connect new file" at bounding box center [1417, 72] width 103 height 17
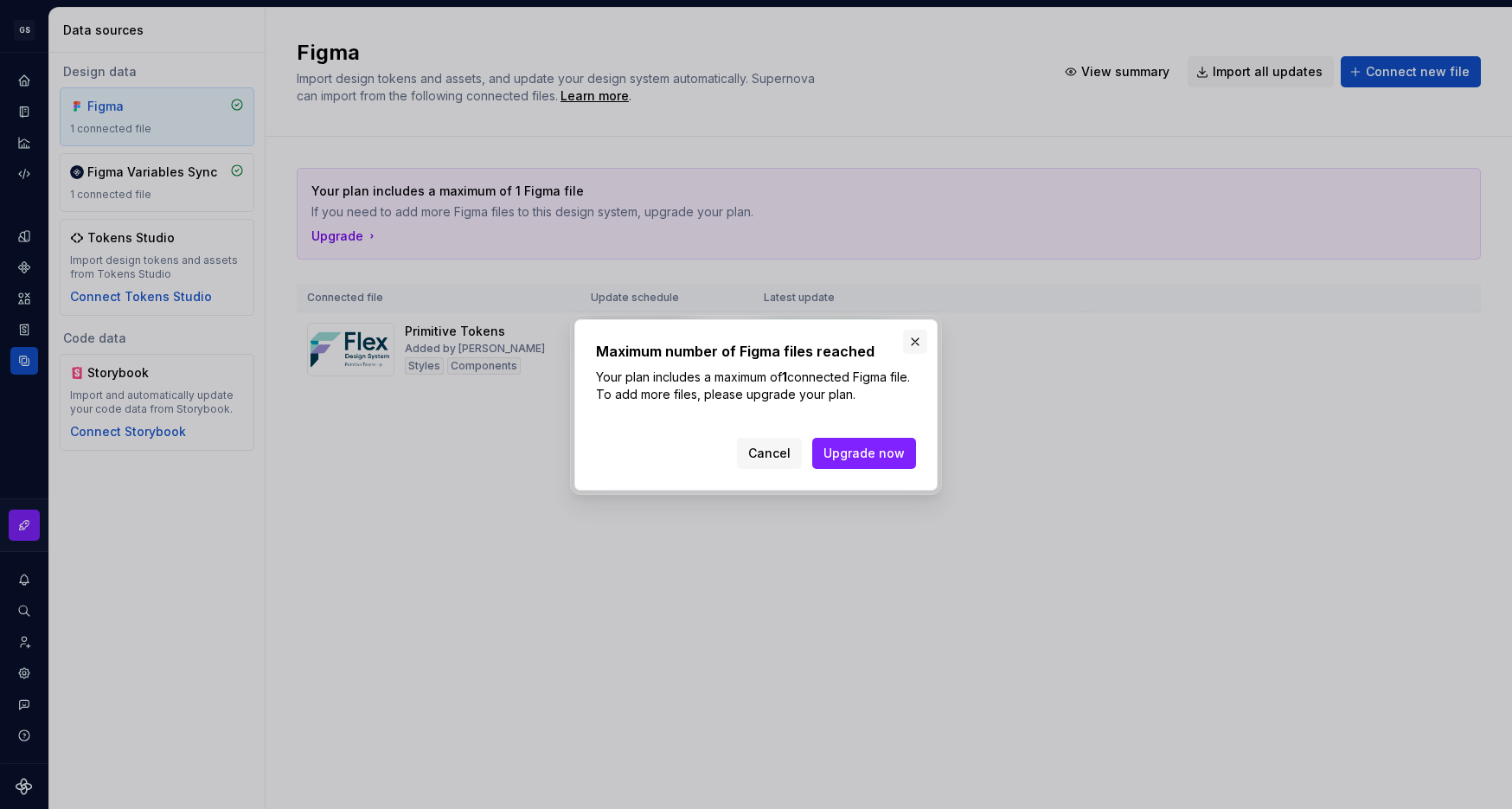
click at [919, 343] on button "button" at bounding box center [915, 341] width 24 height 24
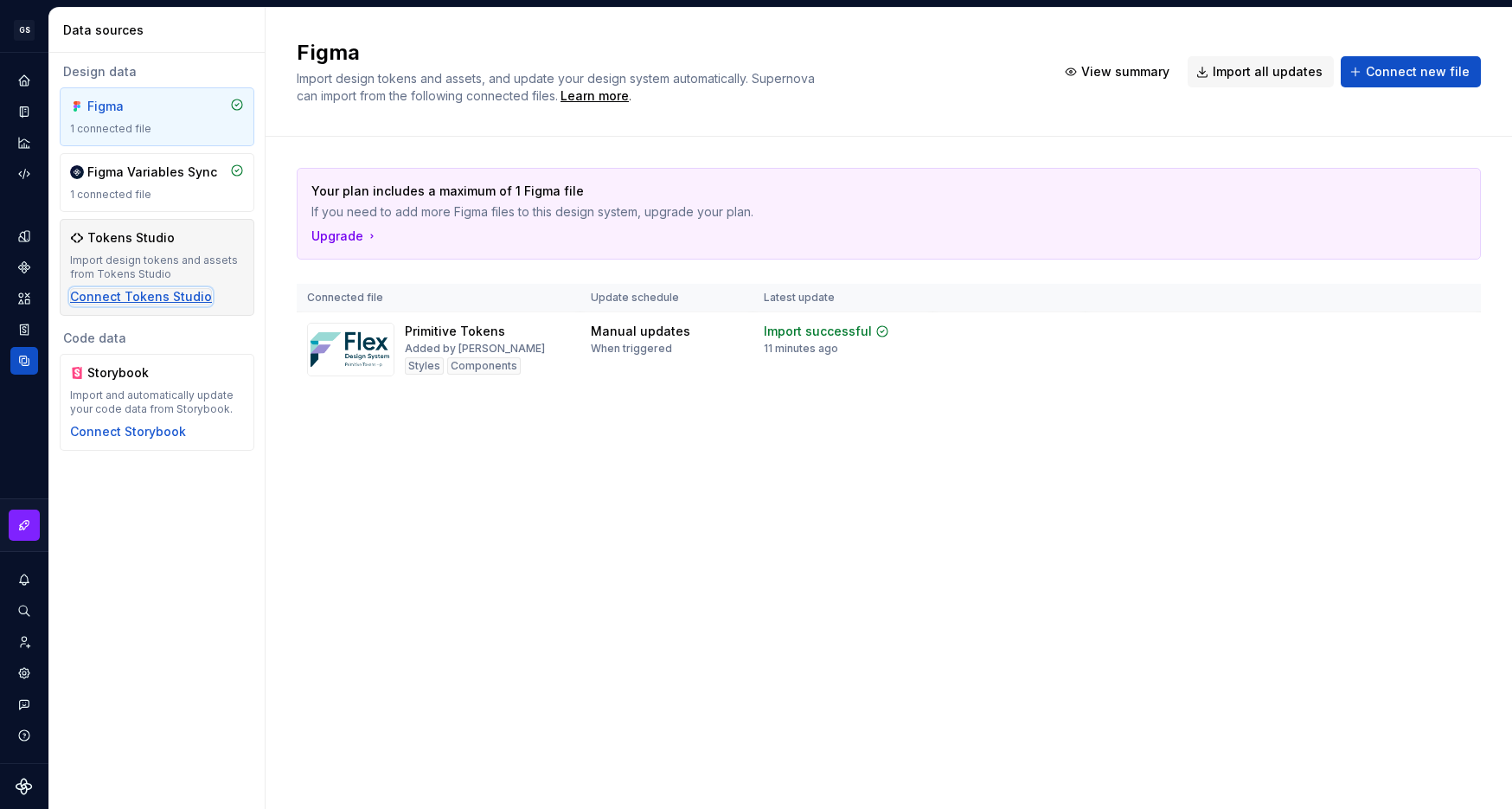
click at [149, 301] on div "Connect Tokens Studio" at bounding box center [141, 297] width 142 height 17
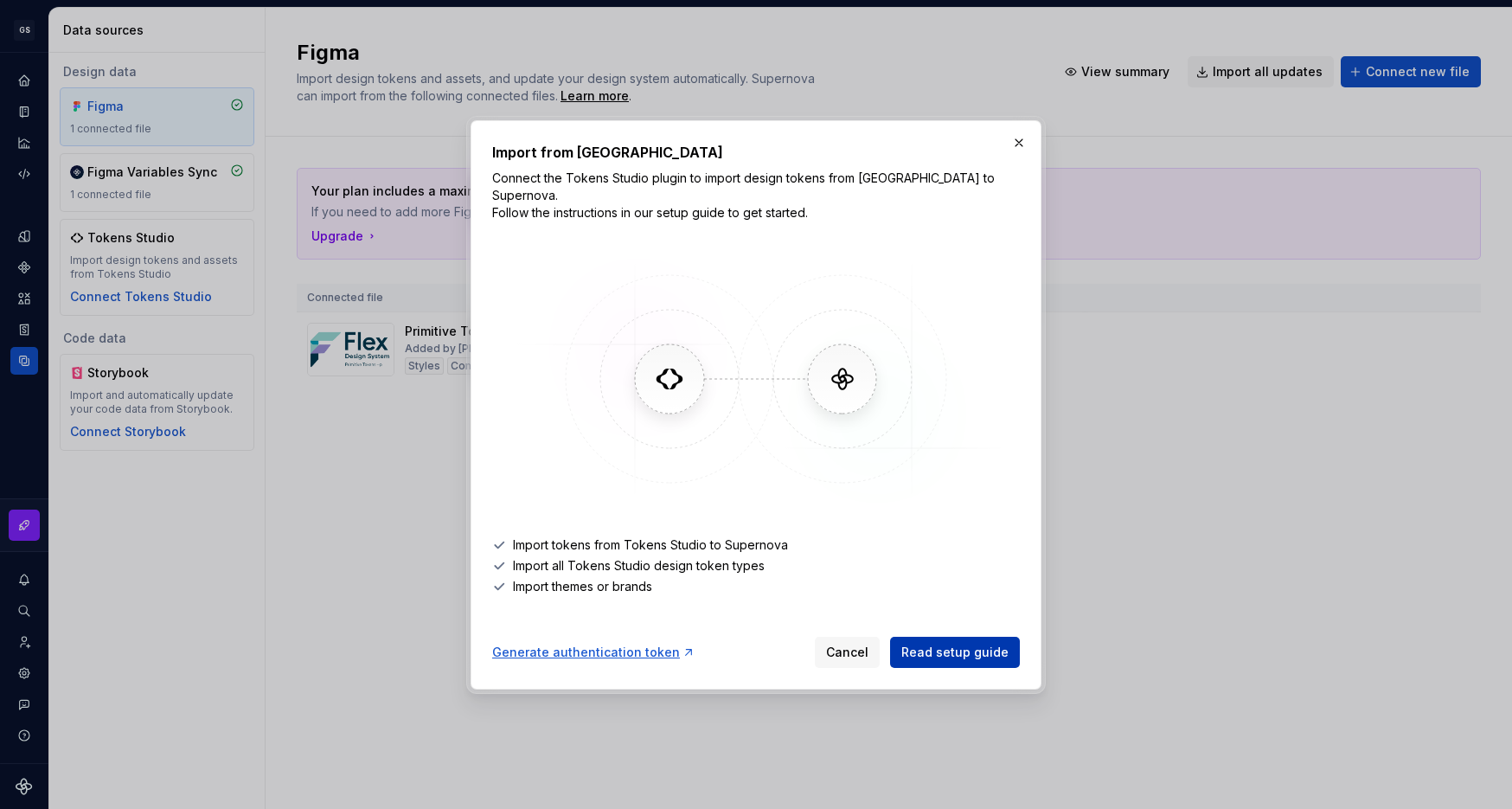
click at [941, 643] on span "Read setup guide" at bounding box center [955, 652] width 107 height 17
